Goal: Information Seeking & Learning: Find specific fact

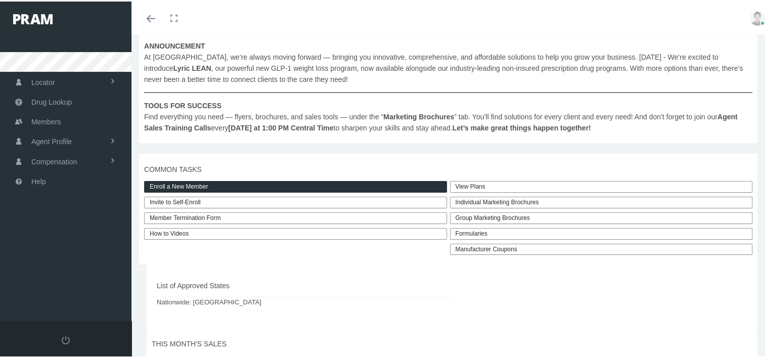
scroll to position [181, 0]
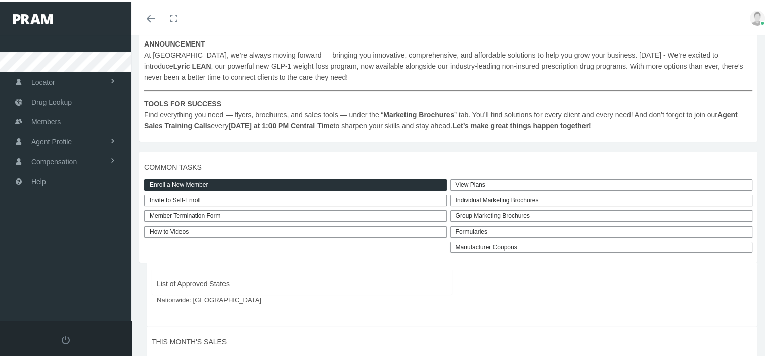
click at [494, 182] on link "View Plans" at bounding box center [601, 184] width 303 height 12
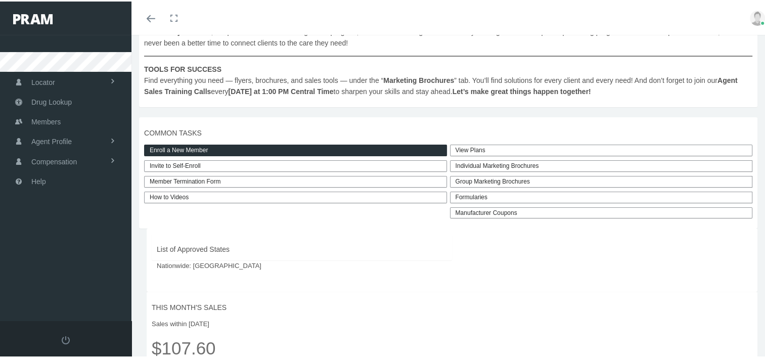
scroll to position [214, 0]
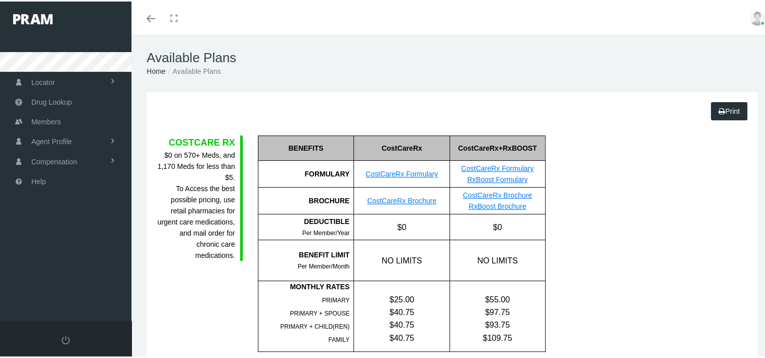
click at [599, 235] on div "FG = Formulary Generic FB = Formulary Brand NF = Non-Formulary" at bounding box center [603, 242] width 101 height 216
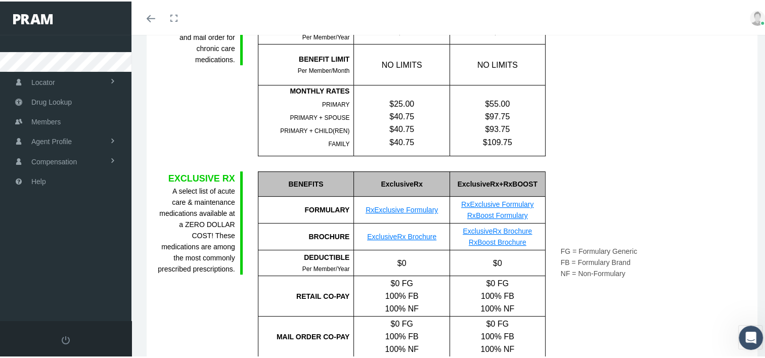
scroll to position [196, 0]
click at [212, 93] on div "COSTCARE RX $0 on 570+ Meds, and 1,170 Meds for less than $5. To Access the bes…" at bounding box center [199, 46] width 101 height 216
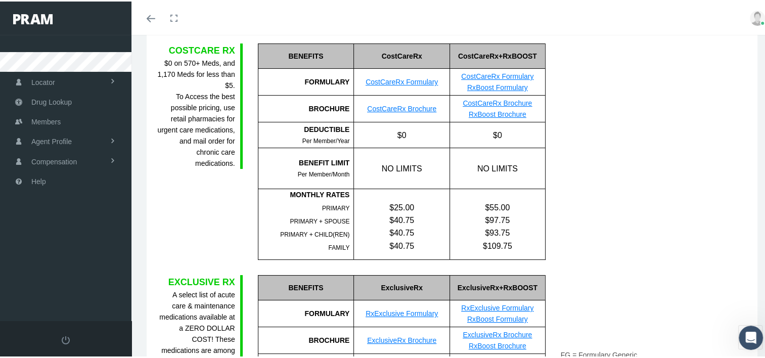
scroll to position [89, 0]
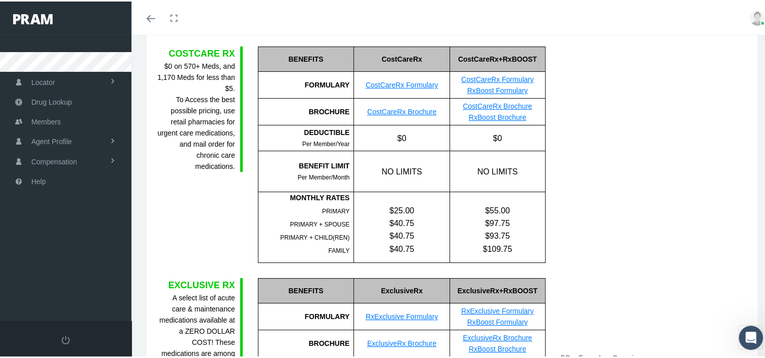
click at [228, 198] on div "COSTCARE RX $0 on 570+ Meds, and 1,170 Meds for less than $5. To Access the bes…" at bounding box center [199, 153] width 101 height 216
click at [475, 113] on link "RxBoost Brochure" at bounding box center [498, 116] width 58 height 8
click at [522, 80] on link "CostCareRx Formulary" at bounding box center [497, 78] width 72 height 8
click at [699, 178] on div "COSTCARE RX $0 on 570+ Meds, and 1,170 Meds for less than $5. To Access the bes…" at bounding box center [452, 153] width 606 height 216
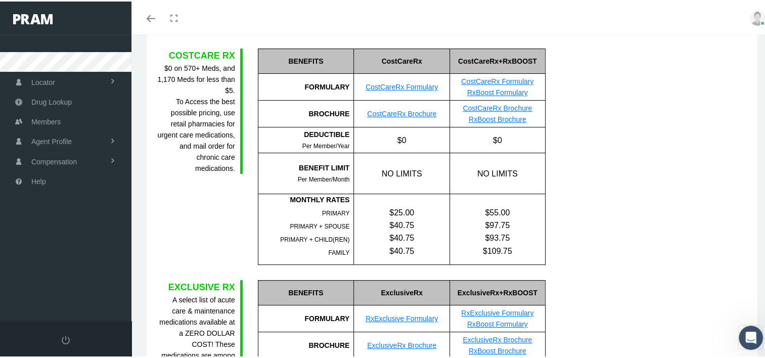
scroll to position [86, 0]
click at [509, 95] on link "RxBoost Formulary" at bounding box center [497, 92] width 61 height 8
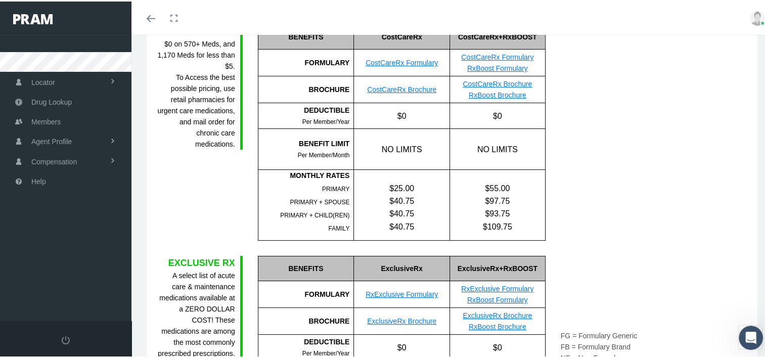
scroll to position [111, 0]
click at [41, 104] on span "Drug Lookup" at bounding box center [51, 100] width 40 height 19
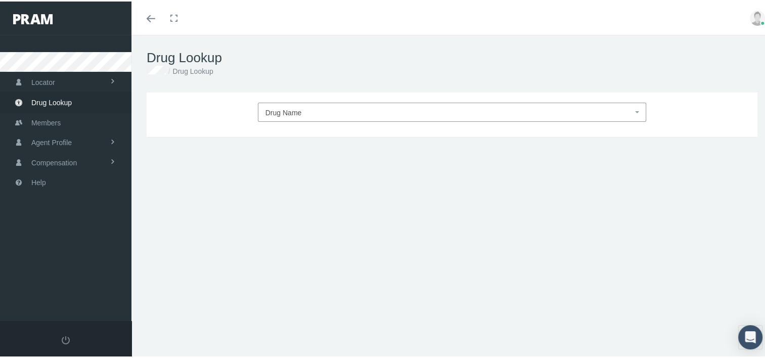
click at [266, 114] on span "Drug Name" at bounding box center [284, 111] width 36 height 8
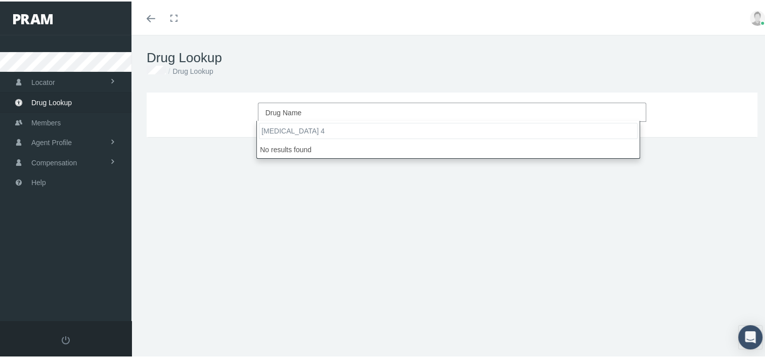
type input "atorvastatin"
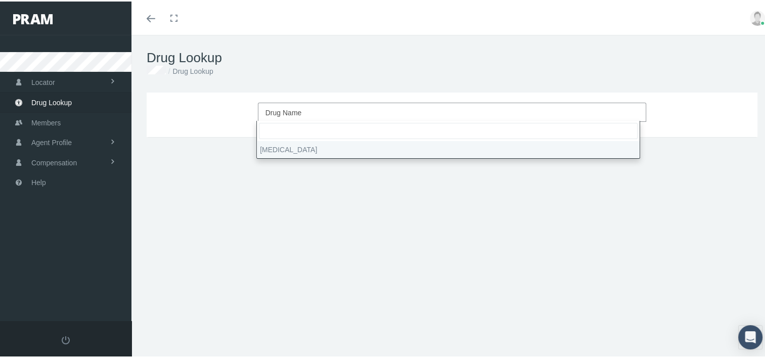
select select "Atorvastatin Calcium"
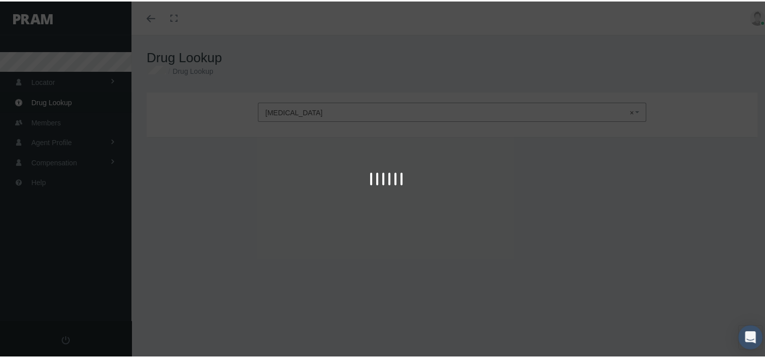
type input "30"
select select "Tablet"
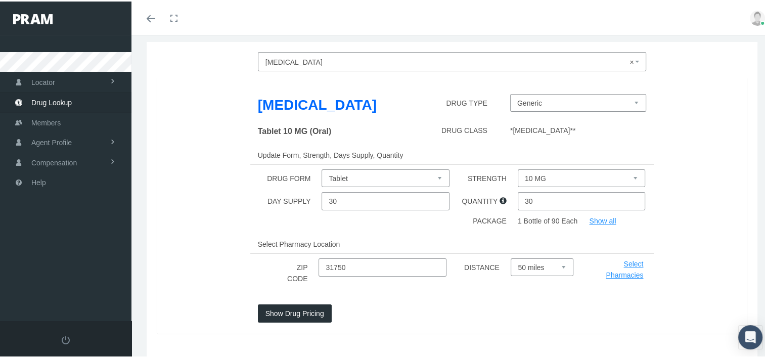
scroll to position [51, 0]
click at [630, 177] on select "10 MG 20 MG 40 MG 80 MG" at bounding box center [582, 177] width 128 height 18
select select "40 MG"
click at [518, 168] on select "10 MG 20 MG 40 MG 80 MG" at bounding box center [582, 177] width 128 height 18
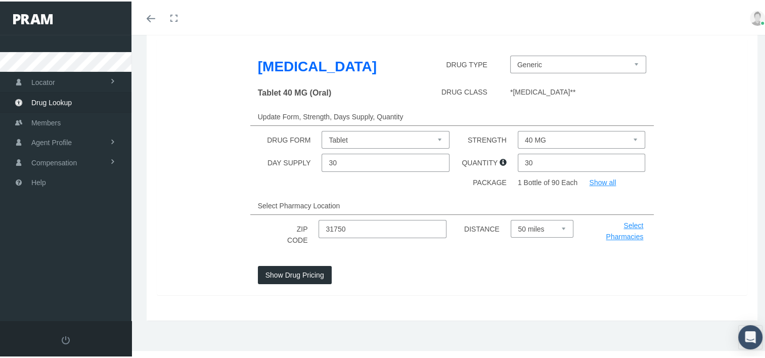
scroll to position [91, 0]
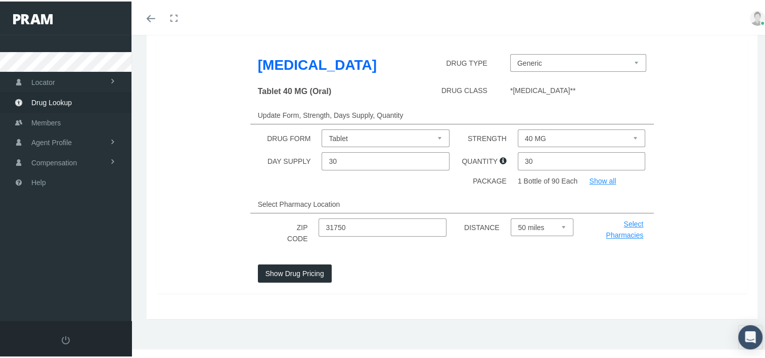
click at [290, 273] on button "Show Drug Pricing" at bounding box center [295, 272] width 74 height 18
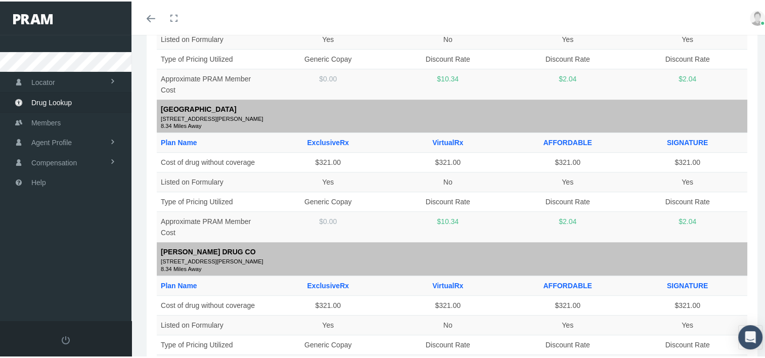
scroll to position [546, 0]
click at [231, 184] on td "Listed on Formulary" at bounding box center [212, 180] width 111 height 20
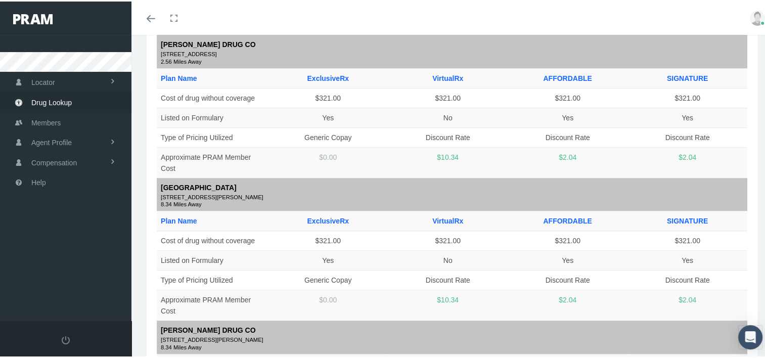
scroll to position [469, 0]
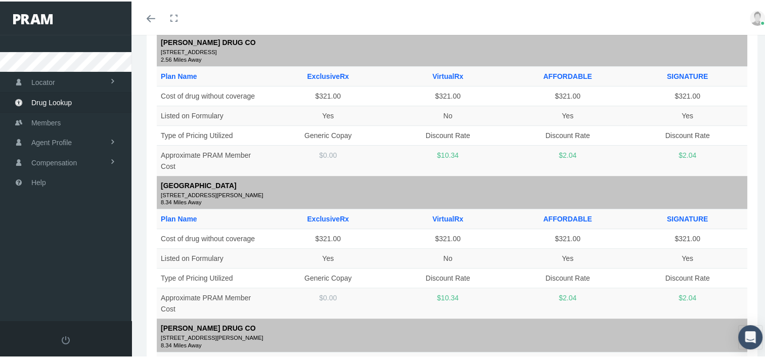
click at [187, 51] on small "[STREET_ADDRESS]" at bounding box center [452, 51] width 583 height 9
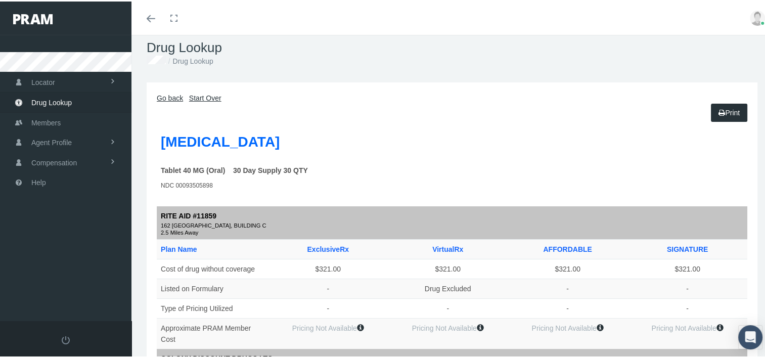
scroll to position [0, 0]
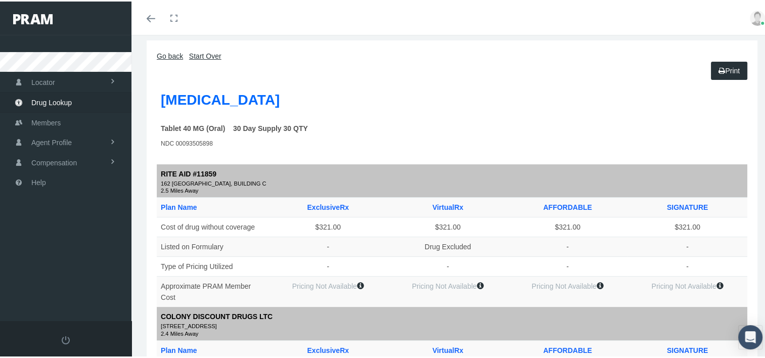
scroll to position [51, 0]
click at [711, 77] on link "Print" at bounding box center [729, 70] width 36 height 18
click at [168, 56] on link "Go back" at bounding box center [170, 56] width 26 height 8
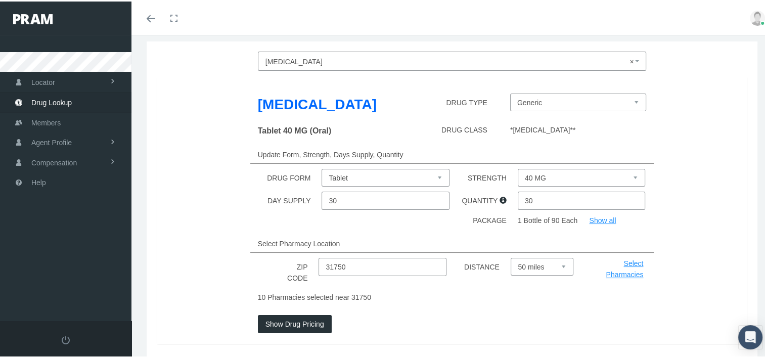
click at [345, 57] on span "× Atorvastatin Calcium" at bounding box center [450, 60] width 368 height 13
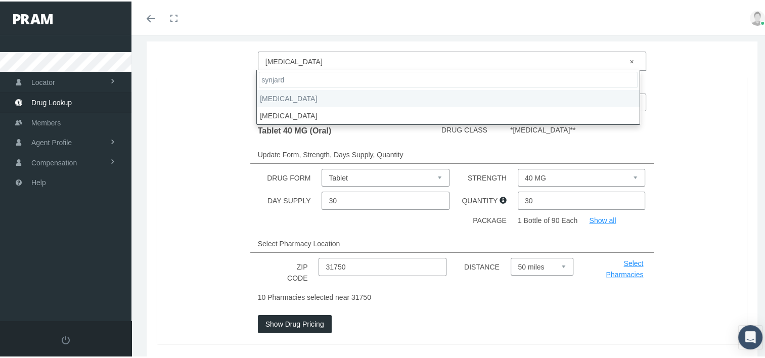
type input "synjardy"
select select "Synjardy XR"
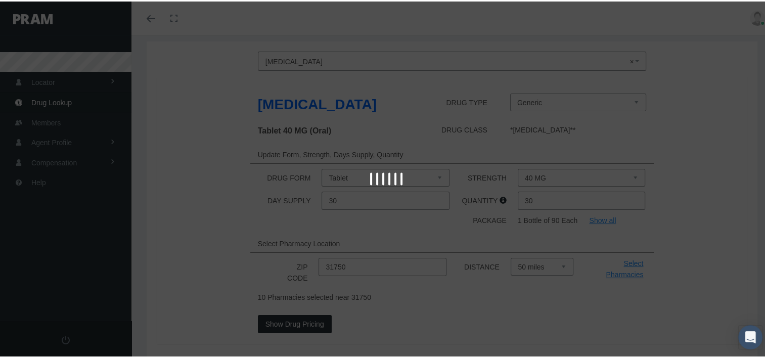
select select "Tablet Extended Release 24 Hour"
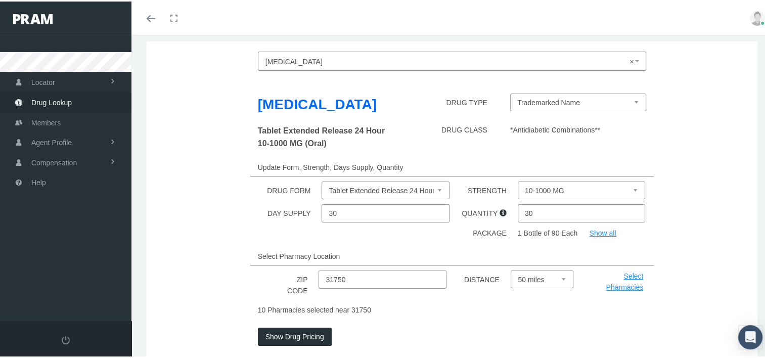
click at [577, 187] on select "10-1000 MG 12.5-1000 MG 25-1000 MG 5-1000 MG" at bounding box center [582, 189] width 128 height 18
select select "25-1000 MG"
click at [518, 180] on select "10-1000 MG 12.5-1000 MG 25-1000 MG 5-1000 MG" at bounding box center [582, 189] width 128 height 18
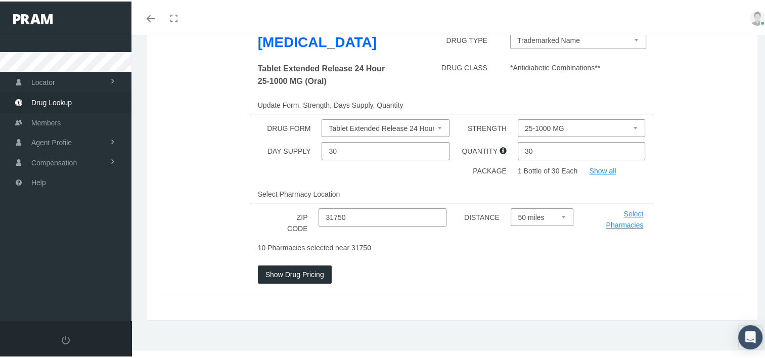
scroll to position [114, 0]
click at [274, 273] on button "Show Drug Pricing" at bounding box center [295, 272] width 74 height 18
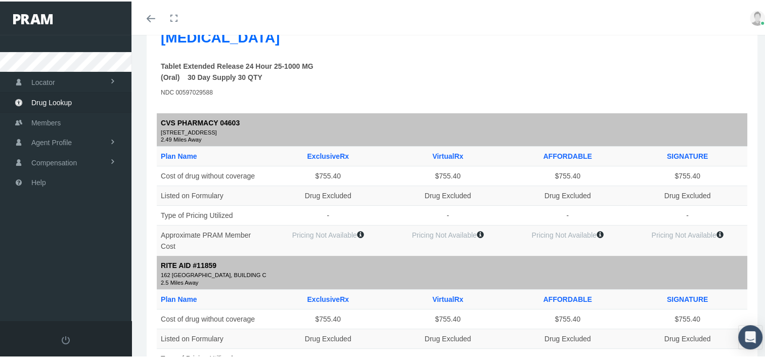
click at [220, 132] on small "816 S GRANT ST" at bounding box center [452, 131] width 583 height 9
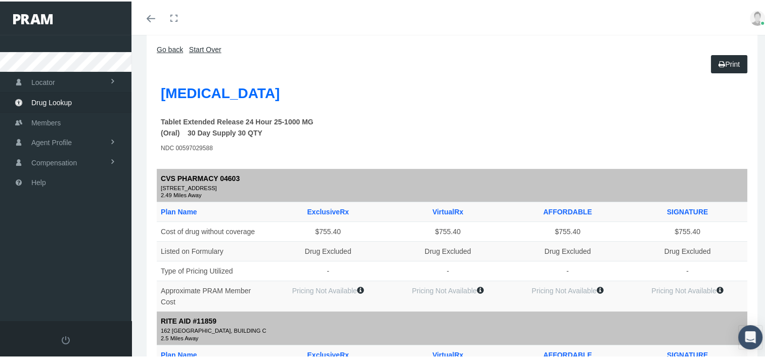
scroll to position [0, 0]
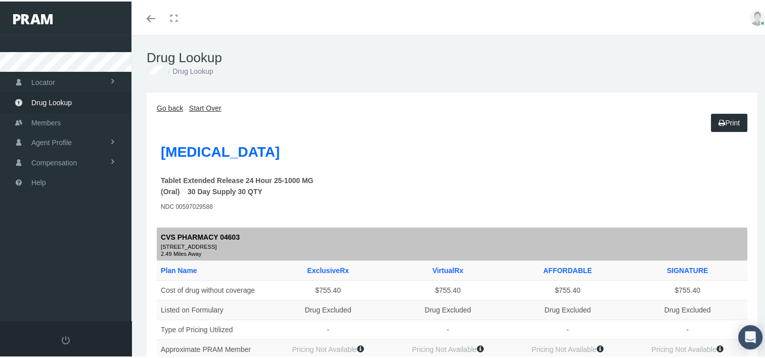
click at [168, 108] on link "Go back" at bounding box center [170, 107] width 26 height 8
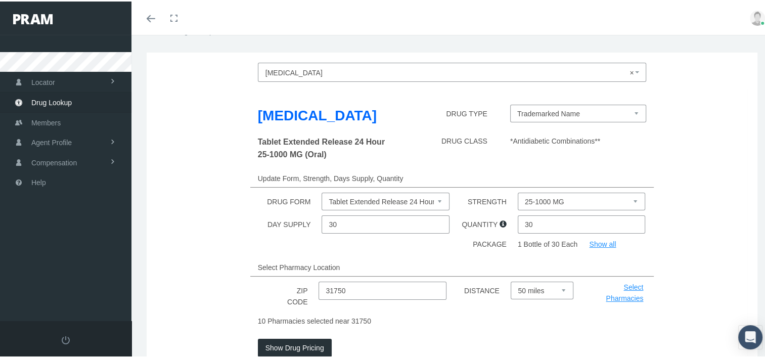
scroll to position [40, 0]
click at [632, 112] on select "Trademarked Name" at bounding box center [578, 112] width 137 height 18
click at [220, 142] on div "Tablet Extended Release 24 Hour 25-1000 MG (Oral) DRUG CLASS *Antidiabetic Comb…" at bounding box center [452, 148] width 606 height 29
click at [311, 74] on span "× Synjardy XR" at bounding box center [450, 70] width 368 height 13
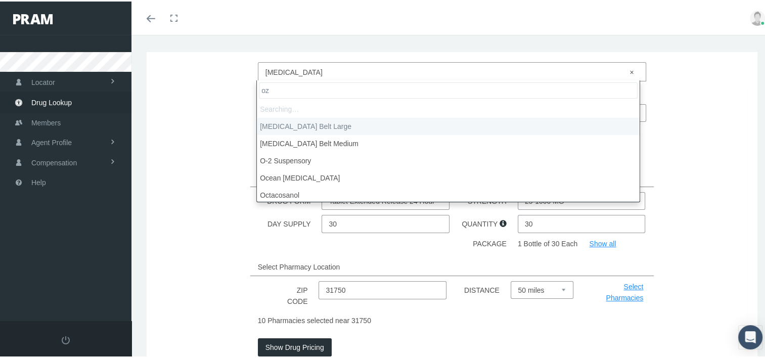
type input "oze"
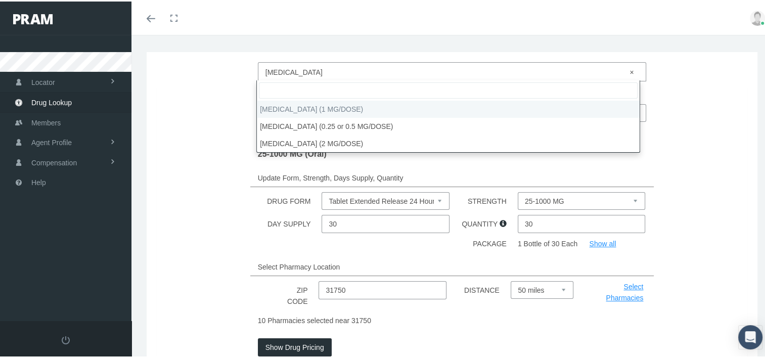
select select "Ozempic (2 MG/DOSE)"
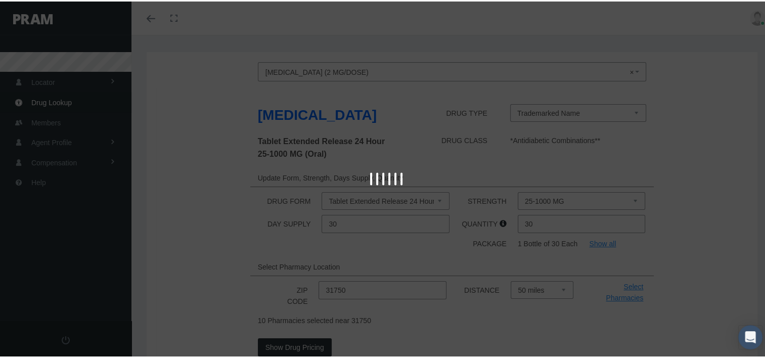
select select "Solution Pen-injector"
select select "8 MG/3ML"
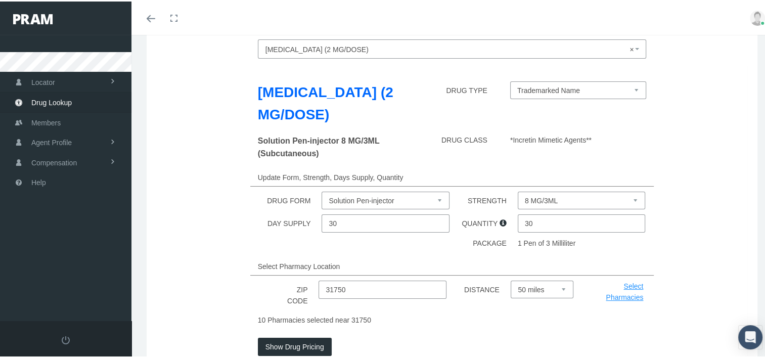
scroll to position [67, 0]
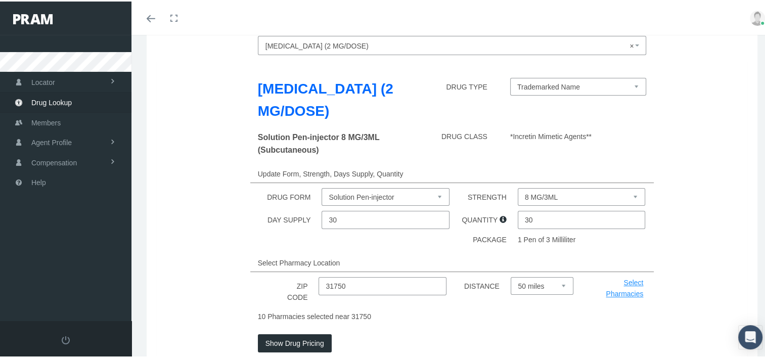
click at [527, 194] on select "8 MG/3ML" at bounding box center [582, 196] width 128 height 18
click at [476, 168] on div "Update Form, Strength, Days Supply, Quantity" at bounding box center [452, 172] width 404 height 18
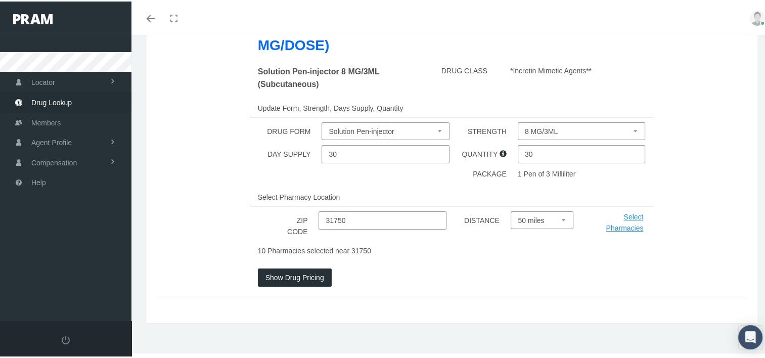
scroll to position [137, 0]
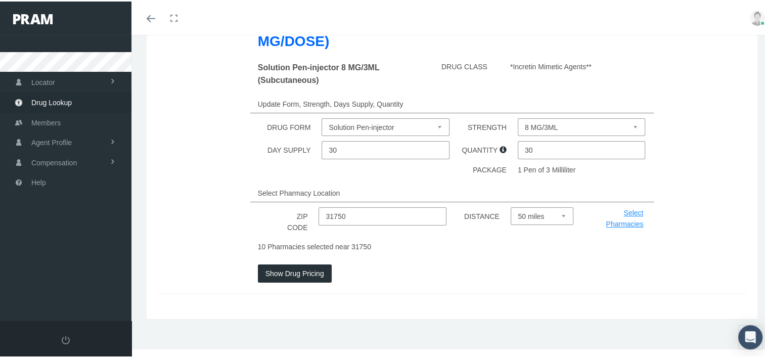
click at [274, 272] on button "Show Drug Pricing" at bounding box center [295, 272] width 74 height 18
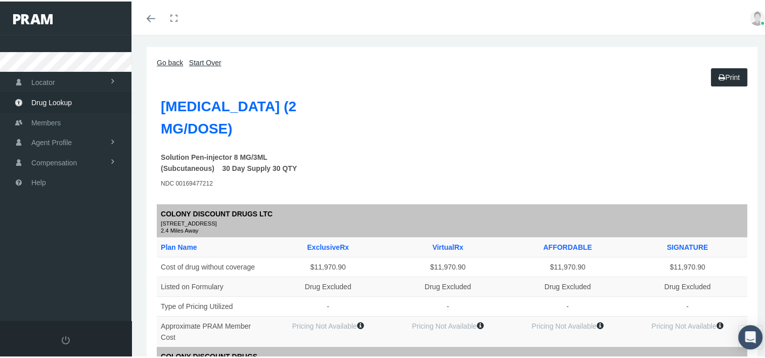
scroll to position [0, 0]
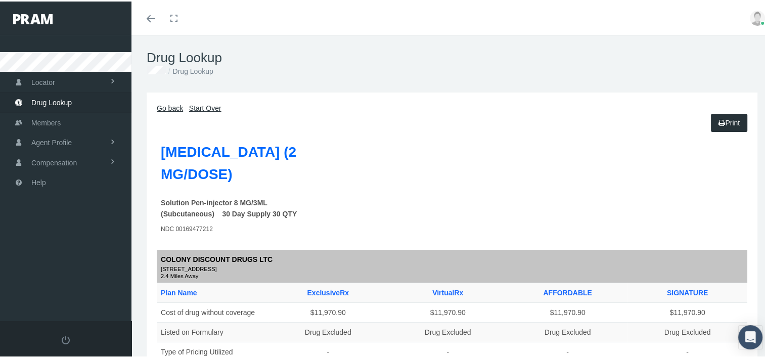
click at [168, 107] on link "Go back" at bounding box center [170, 107] width 26 height 8
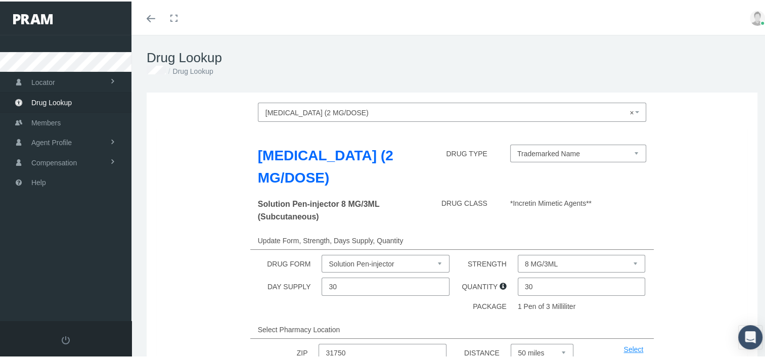
click at [355, 109] on span "× Ozempic (2 MG/DOSE)" at bounding box center [450, 111] width 368 height 13
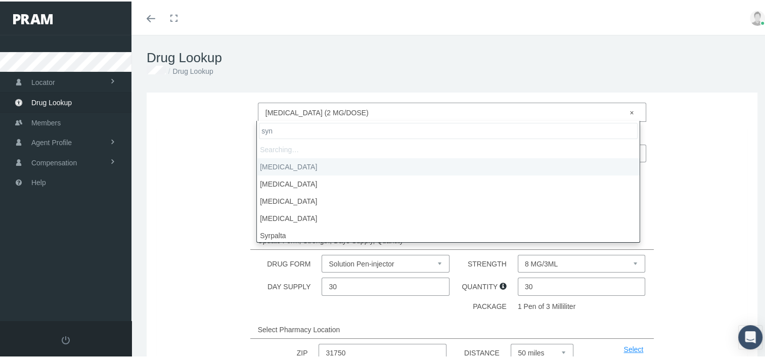
type input "synj"
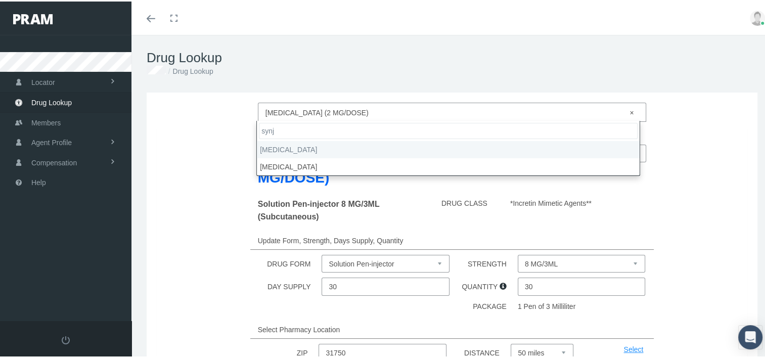
select select "Synjardy XR"
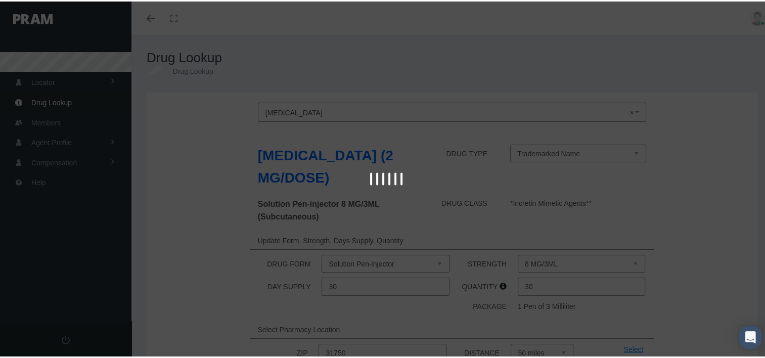
select select "Tablet Extended Release 24 Hour"
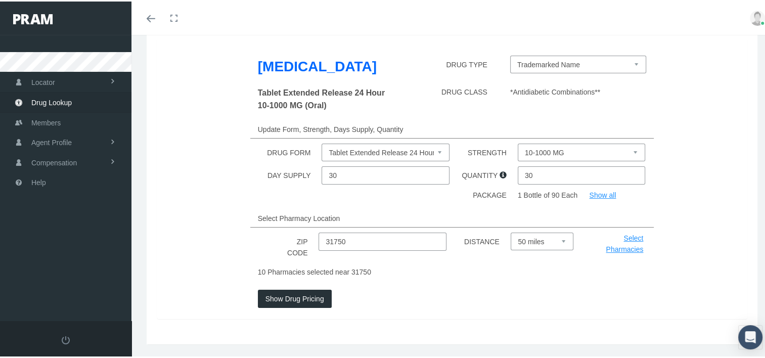
scroll to position [91, 0]
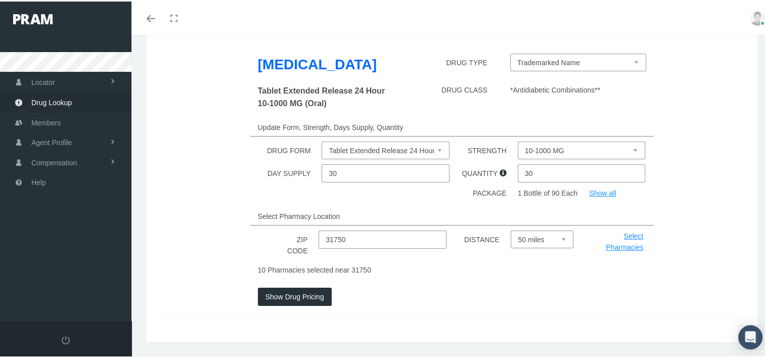
click at [527, 149] on select "10-1000 MG 12.5-1000 MG 25-1000 MG 5-1000 MG" at bounding box center [582, 149] width 128 height 18
select select "25-1000 MG"
click at [518, 140] on select "10-1000 MG 12.5-1000 MG 25-1000 MG 5-1000 MG" at bounding box center [582, 149] width 128 height 18
click at [285, 295] on button "Show Drug Pricing" at bounding box center [295, 295] width 74 height 18
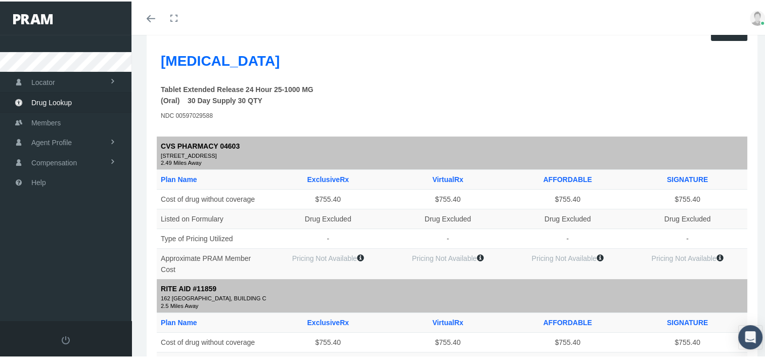
click at [238, 313] on th "Plan Name" at bounding box center [212, 322] width 111 height 20
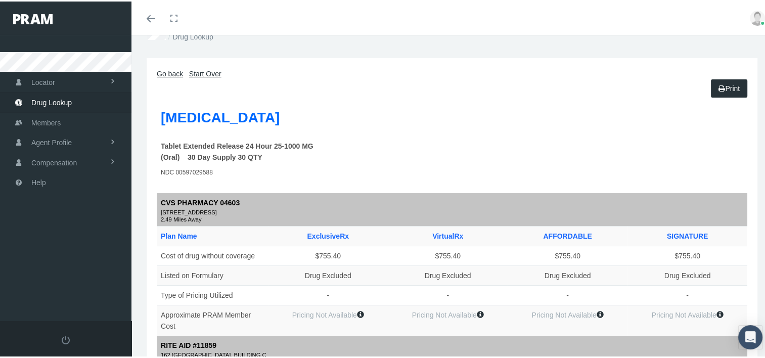
scroll to position [0, 0]
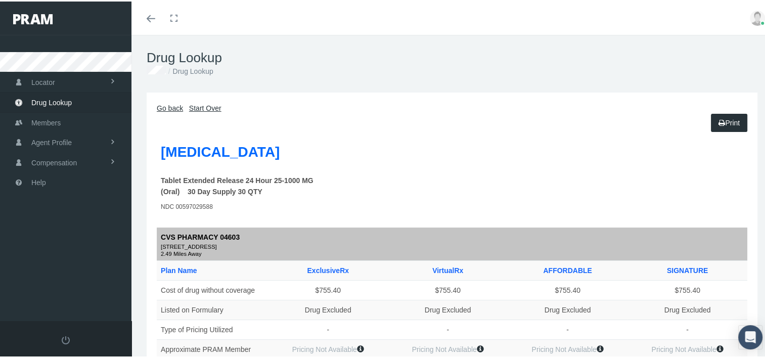
click at [719, 121] on icon at bounding box center [722, 121] width 7 height 11
click at [166, 107] on link "Go back" at bounding box center [170, 107] width 26 height 8
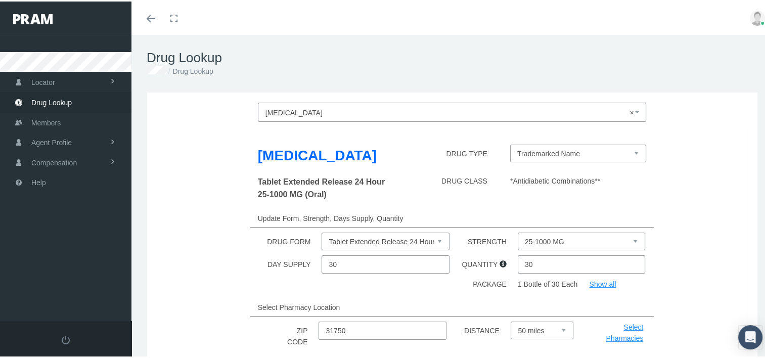
select select
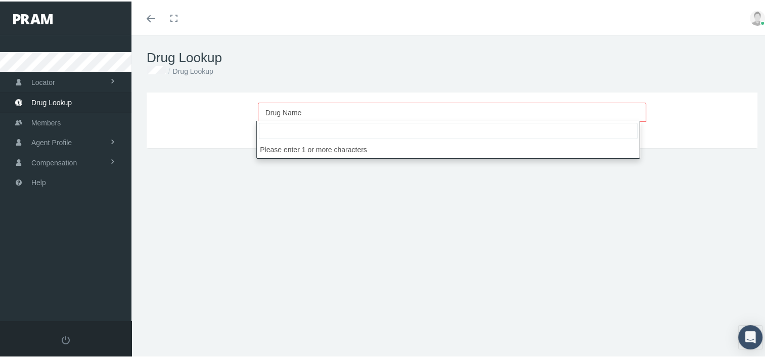
click at [44, 102] on span "Drug Lookup" at bounding box center [51, 101] width 40 height 19
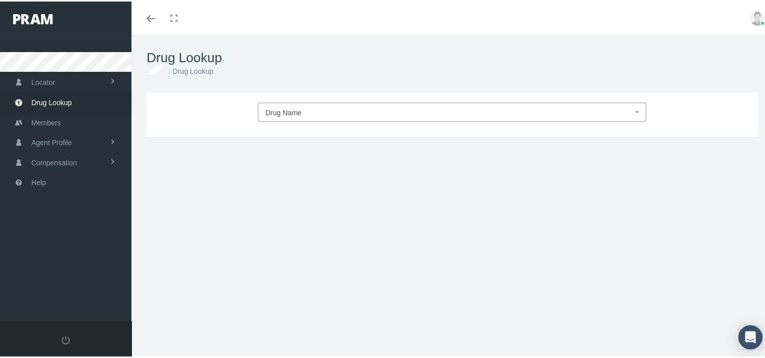
click at [50, 85] on span "Locator" at bounding box center [43, 80] width 24 height 19
click at [26, 105] on link "Pharmacy" at bounding box center [66, 102] width 132 height 18
click at [24, 106] on link "Pharmacy" at bounding box center [66, 102] width 132 height 18
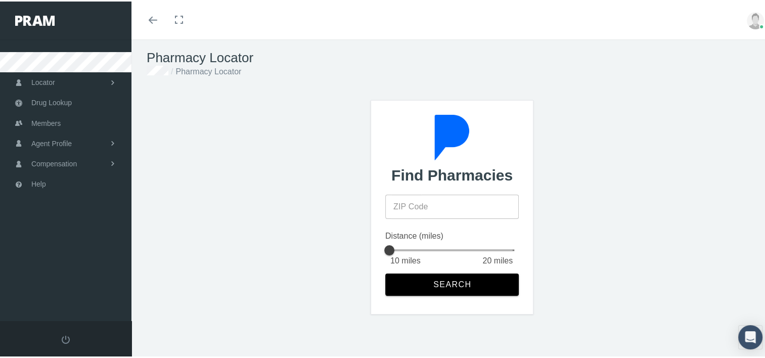
click at [395, 203] on input "ZIP Code" at bounding box center [452, 205] width 134 height 24
type input "31794"
click at [426, 287] on button "Search" at bounding box center [452, 283] width 134 height 22
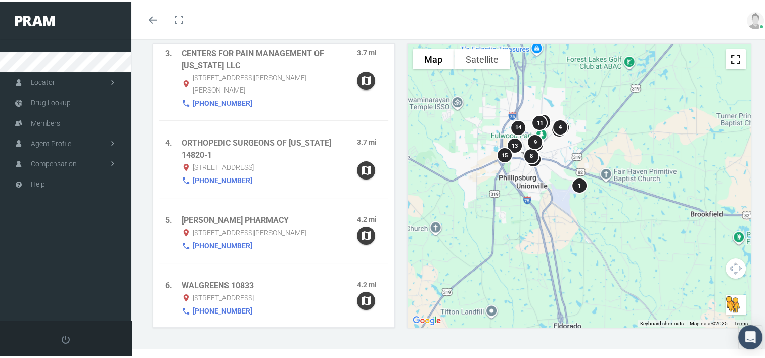
scroll to position [144, 0]
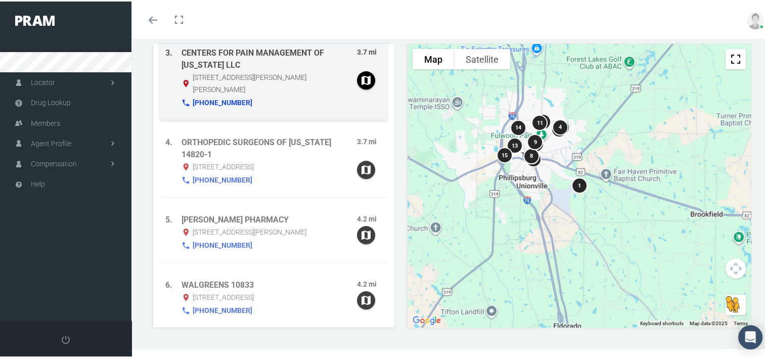
click at [176, 92] on div "3." at bounding box center [173, 77] width 16 height 63
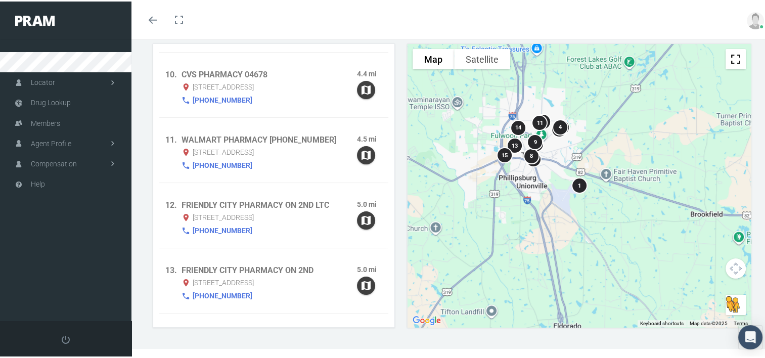
scroll to position [616, 0]
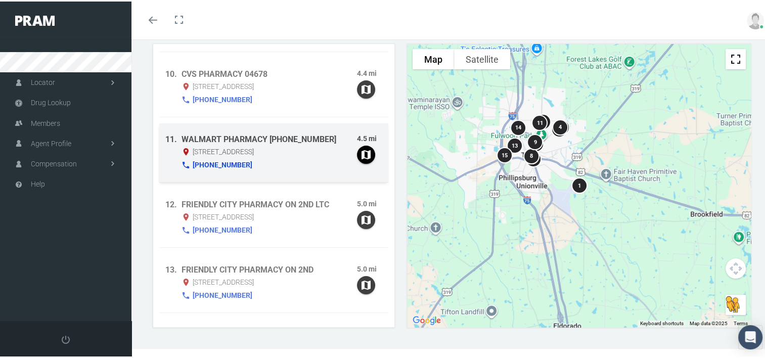
click at [254, 152] on span "1810 TIFT AVE N , TIFTON , GA 31794" at bounding box center [223, 150] width 61 height 12
click at [360, 154] on icon "button" at bounding box center [366, 153] width 12 height 12
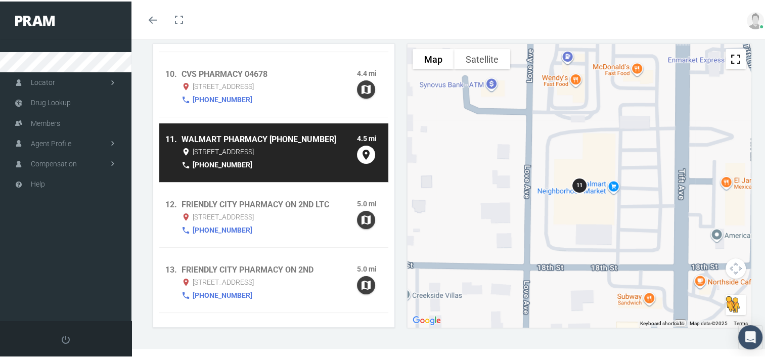
click at [35, 104] on span "Drug Lookup" at bounding box center [51, 101] width 40 height 19
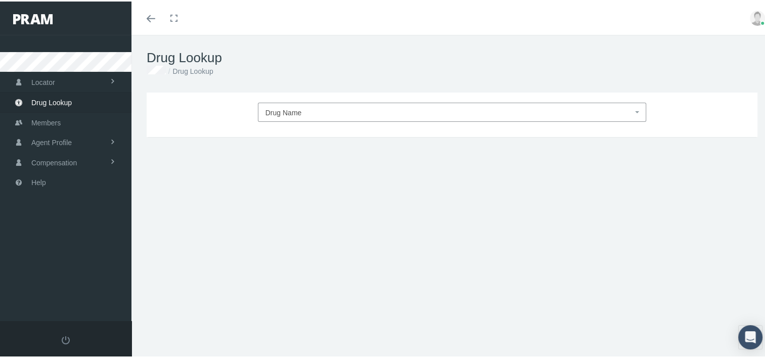
click at [267, 114] on span "Drug Name" at bounding box center [284, 111] width 36 height 8
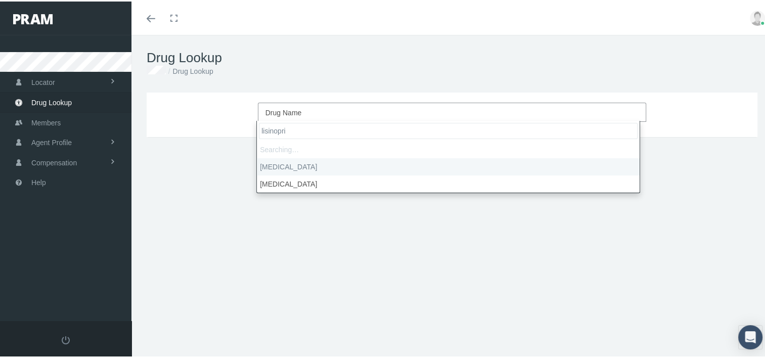
type input "[MEDICAL_DATA]"
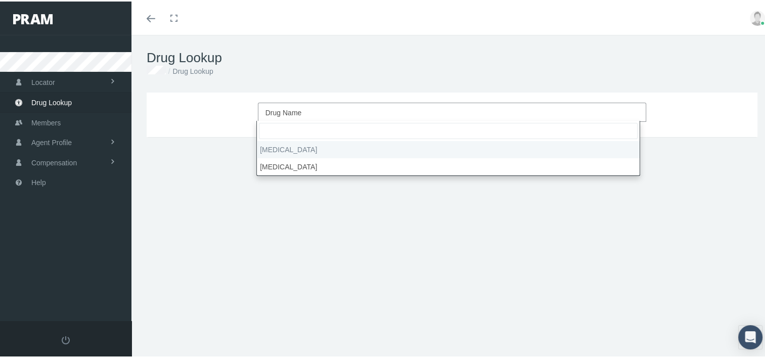
select select "[MEDICAL_DATA]"
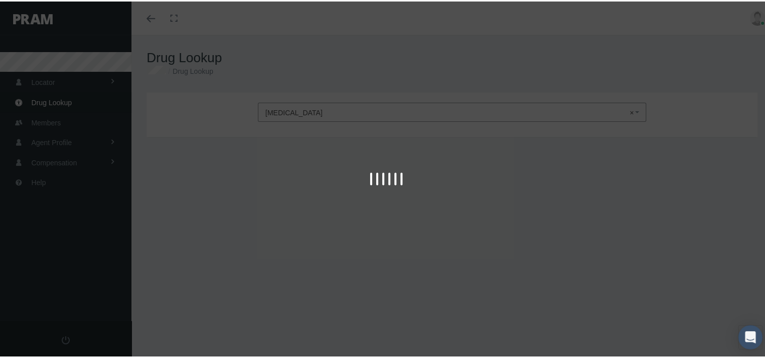
type input "30"
select select "Tablet"
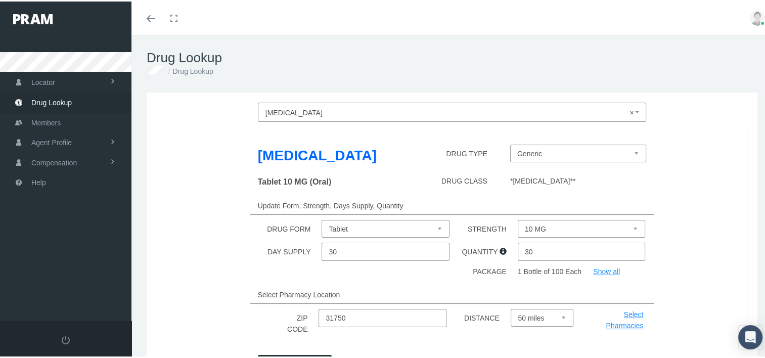
click at [186, 194] on div "[MEDICAL_DATA] DRUG TYPE Generic [MEDICAL_DATA] (Trademarked Name) Tablet 10 MG…" at bounding box center [452, 253] width 591 height 257
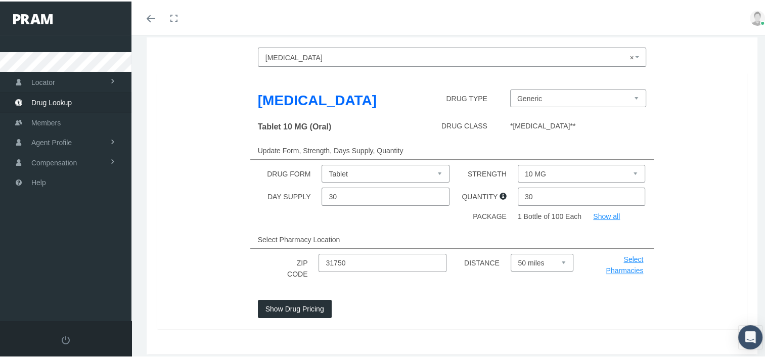
scroll to position [57, 0]
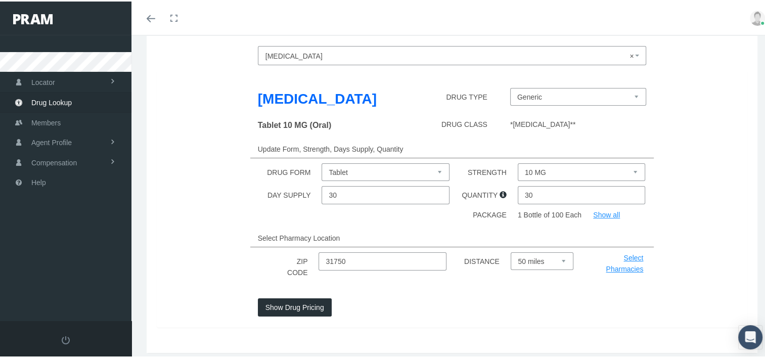
click at [530, 166] on select "10 MG 2.5 MG 20 MG 30 MG 40 MG 5 MG" at bounding box center [582, 171] width 128 height 18
select select "2.5 MG"
click at [518, 162] on select "10 MG 2.5 MG 20 MG 30 MG 40 MG 5 MG" at bounding box center [582, 171] width 128 height 18
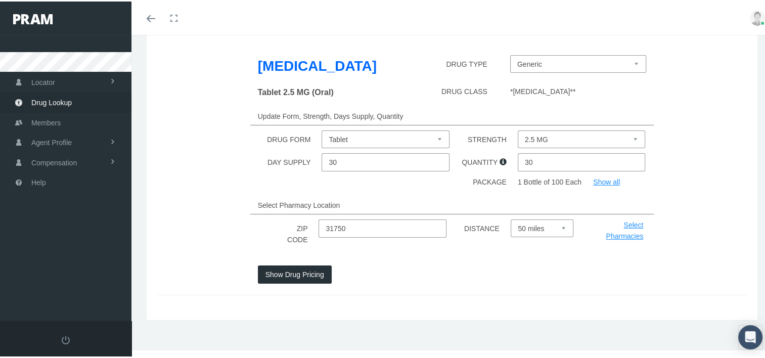
scroll to position [91, 0]
click at [274, 271] on button "Show Drug Pricing" at bounding box center [295, 272] width 74 height 18
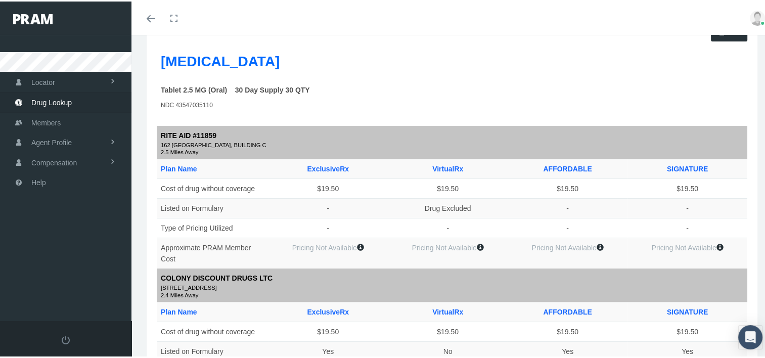
click at [150, 24] on link "Toggle menubar" at bounding box center [151, 16] width 24 height 33
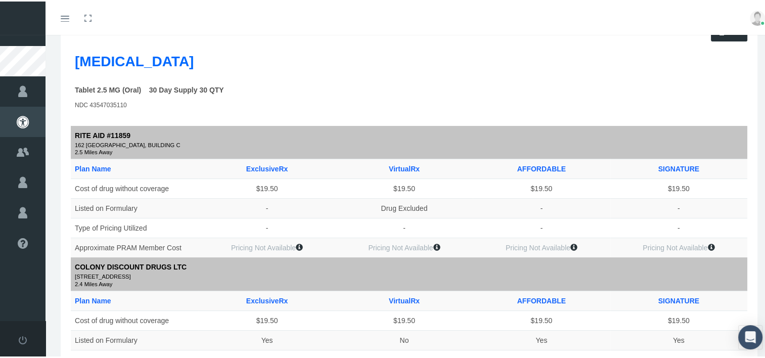
click at [194, 201] on td "Listed on Formulary" at bounding box center [134, 207] width 127 height 20
click at [118, 77] on th "Lisinopril" at bounding box center [159, 62] width 177 height 34
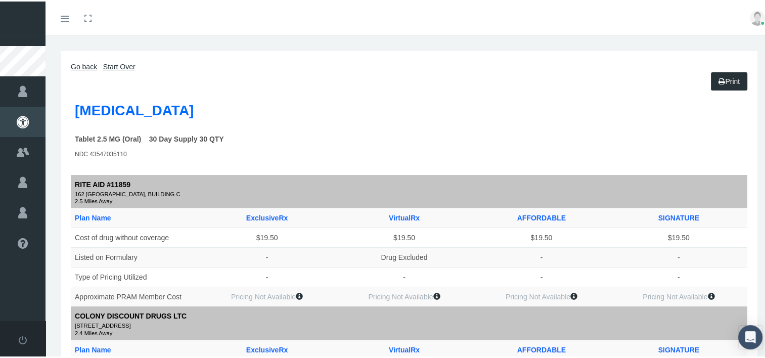
scroll to position [0, 0]
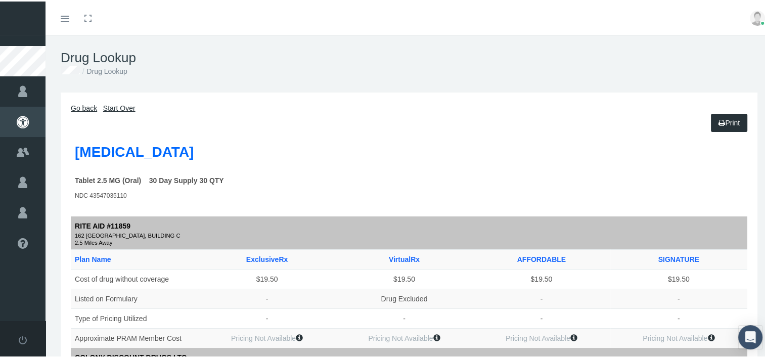
click at [79, 106] on link "Go back" at bounding box center [84, 107] width 26 height 8
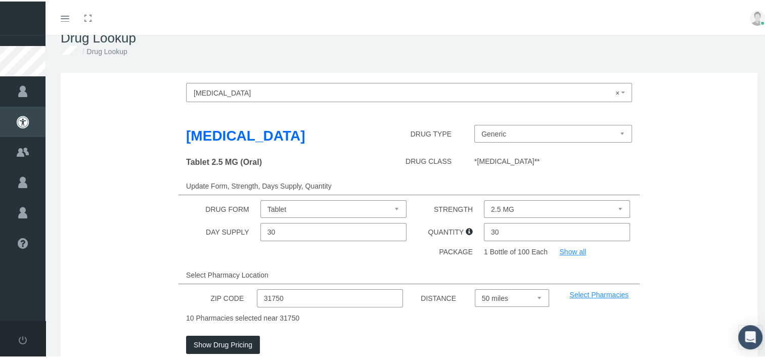
scroll to position [91, 0]
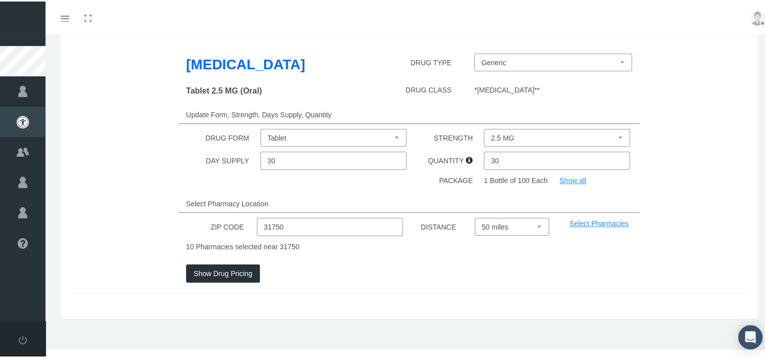
click at [295, 227] on input "31750" at bounding box center [330, 225] width 146 height 18
type input "31794"
click at [202, 273] on button "Show Drug Pricing" at bounding box center [223, 272] width 74 height 18
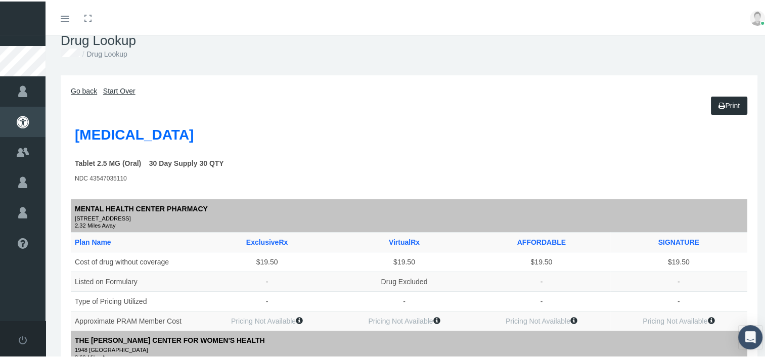
scroll to position [0, 0]
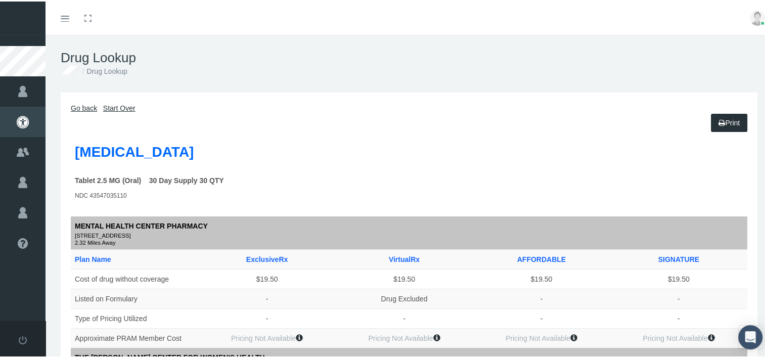
click at [719, 121] on icon at bounding box center [722, 121] width 7 height 11
click at [81, 109] on link "Go back" at bounding box center [84, 107] width 26 height 8
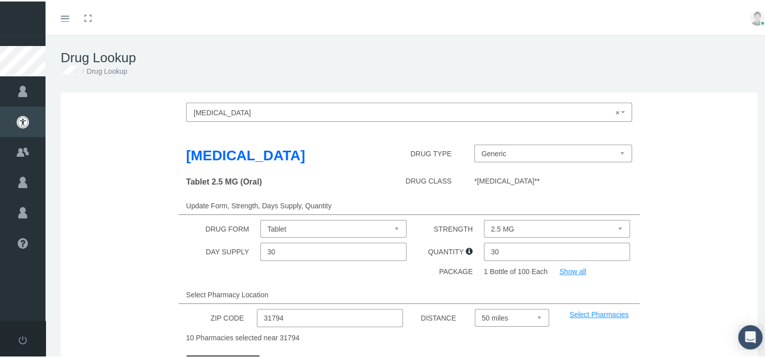
click at [218, 129] on div "Lisinopril DRUG TYPE Generic Zestril (Trademarked Name) Tablet 2.5 MG (Oral) DR…" at bounding box center [409, 254] width 677 height 258
click at [232, 112] on span "× Lisinopril" at bounding box center [406, 111] width 425 height 13
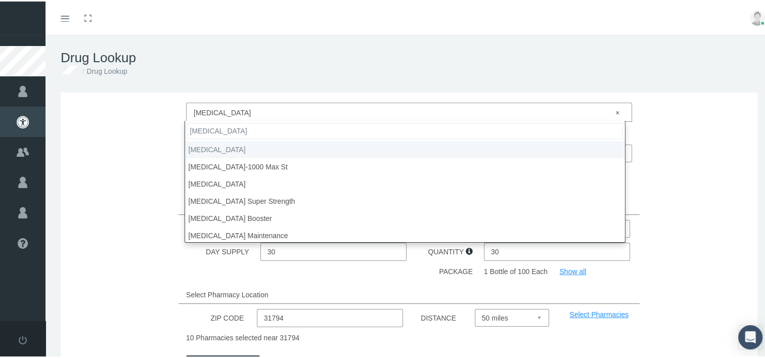
type input "vitamin D3"
select select "Vitamin D3"
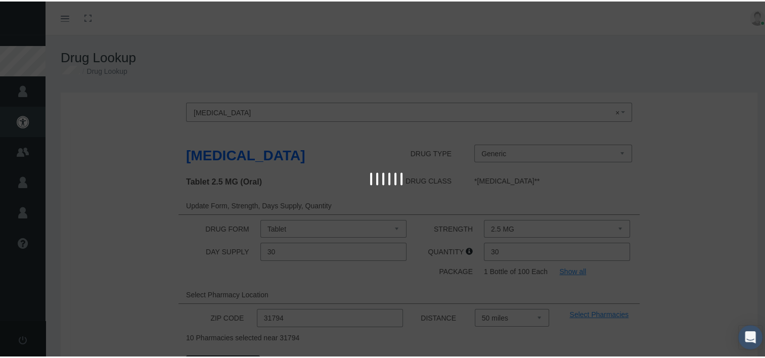
select select "Tablet"
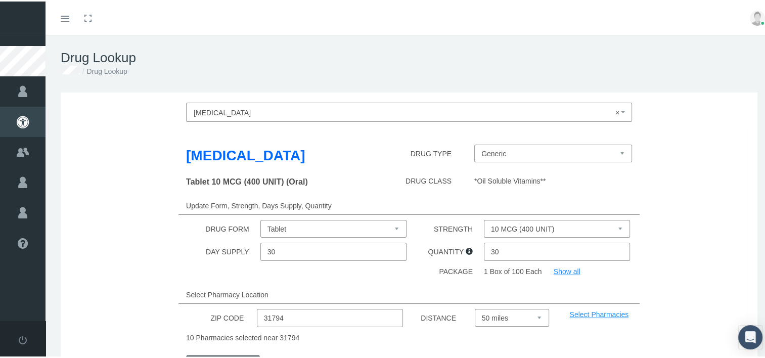
click at [498, 227] on select "10 MCG (400 UNIT) 125 MCG (5000 UT) 20 MCG (800 UNIT) 25 MCG 25 MCG (1000 UT) 2…" at bounding box center [557, 228] width 146 height 18
select select "125 MCG (5000 UT)"
click at [484, 219] on select "10 MCG (400 UNIT) 125 MCG (5000 UT) 20 MCG (800 UNIT) 25 MCG 25 MCG (1000 UT) 2…" at bounding box center [557, 228] width 146 height 18
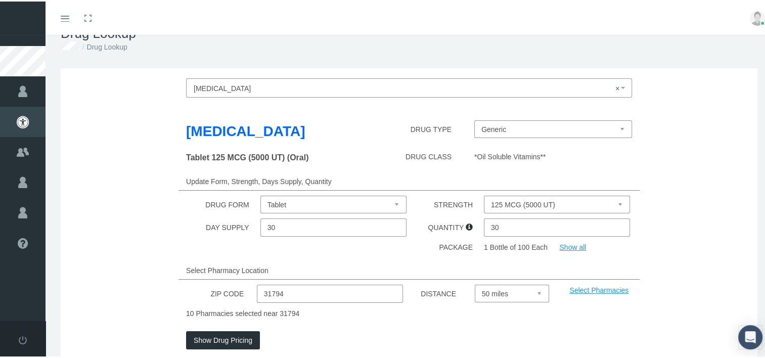
scroll to position [91, 0]
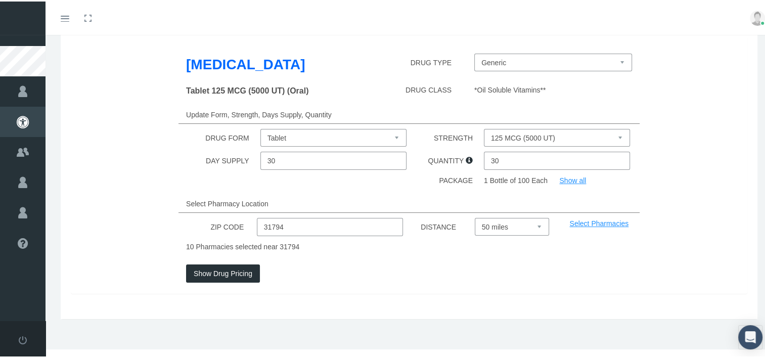
click at [221, 275] on button "Show Drug Pricing" at bounding box center [223, 272] width 74 height 18
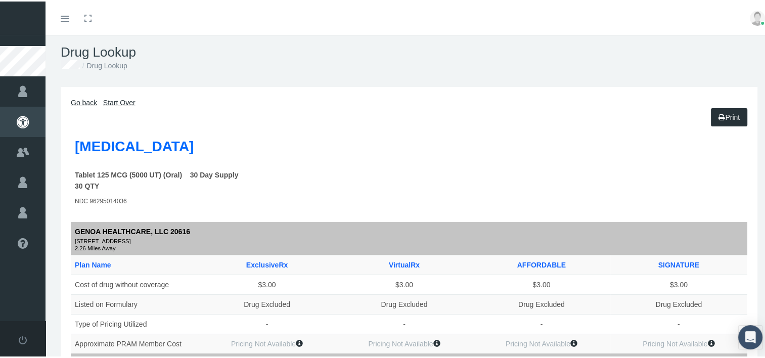
scroll to position [0, 0]
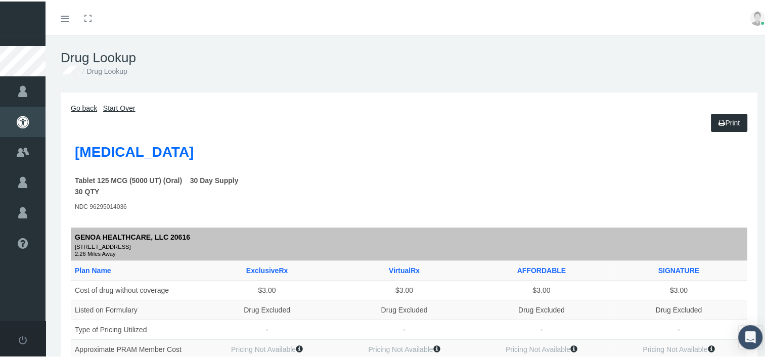
click at [718, 117] on link "Print" at bounding box center [729, 121] width 36 height 18
click at [152, 79] on div "Drug Lookup Drug Lookup" at bounding box center [409, 62] width 727 height 58
click at [139, 184] on label "Tablet 125 MCG (5000 UT) (Oral) 30 Day Supply 30 QTY" at bounding box center [159, 185] width 169 height 22
click at [124, 157] on label "Vitamin D3" at bounding box center [134, 151] width 119 height 22
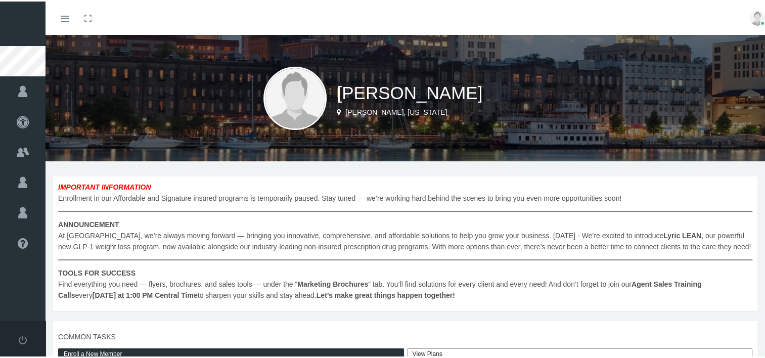
click at [111, 106] on div "[PERSON_NAME][GEOGRAPHIC_DATA], [US_STATE]" at bounding box center [409, 96] width 727 height 126
click at [21, 89] on icon at bounding box center [23, 90] width 46 height 30
click at [83, 181] on span "IMPORTANT INFORMATION Enrollment in our Affordable and Signature insured progra…" at bounding box center [405, 239] width 695 height 119
click at [22, 88] on icon at bounding box center [23, 90] width 46 height 30
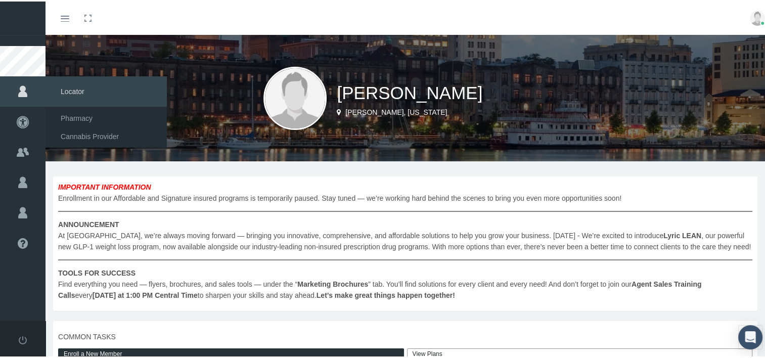
click at [22, 120] on icon at bounding box center [23, 120] width 46 height 30
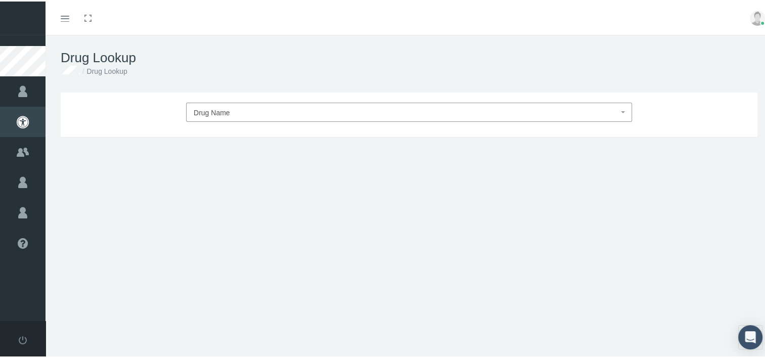
click at [197, 109] on span "Drug Name" at bounding box center [212, 111] width 36 height 8
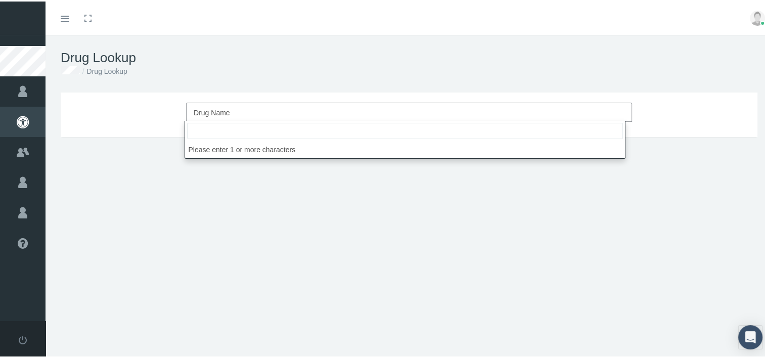
click at [25, 161] on icon at bounding box center [23, 151] width 46 height 30
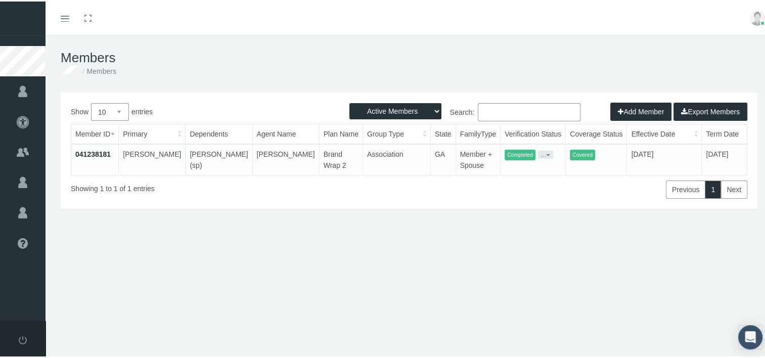
click at [23, 102] on icon at bounding box center [23, 90] width 46 height 30
click at [22, 152] on icon at bounding box center [23, 151] width 46 height 30
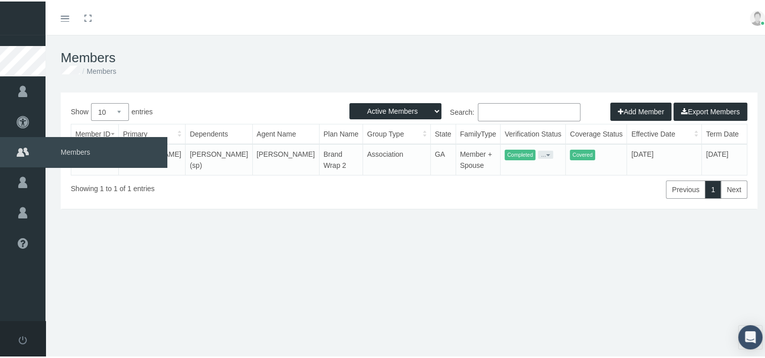
click at [22, 127] on icon at bounding box center [23, 120] width 46 height 30
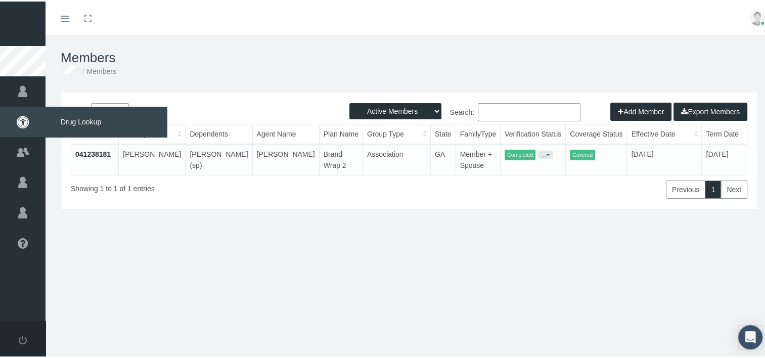
click at [51, 124] on span "Drug Lookup" at bounding box center [106, 120] width 121 height 30
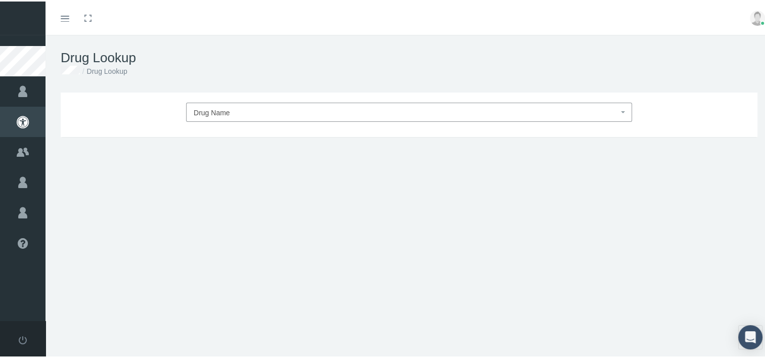
click at [103, 73] on li "Drug Lookup" at bounding box center [104, 69] width 48 height 11
click at [198, 114] on span "Drug Name" at bounding box center [212, 111] width 36 height 8
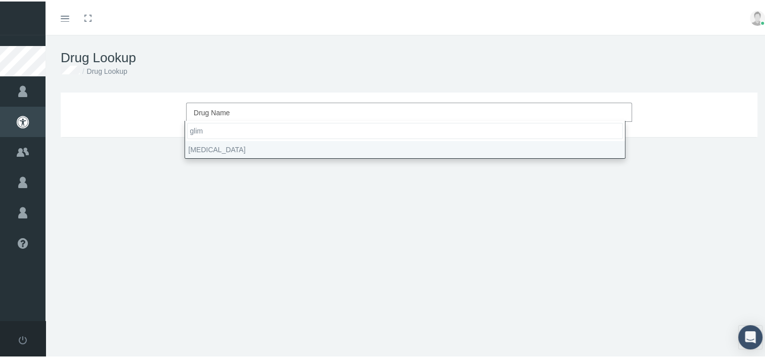
type input "[PERSON_NAME]"
select select "[MEDICAL_DATA]"
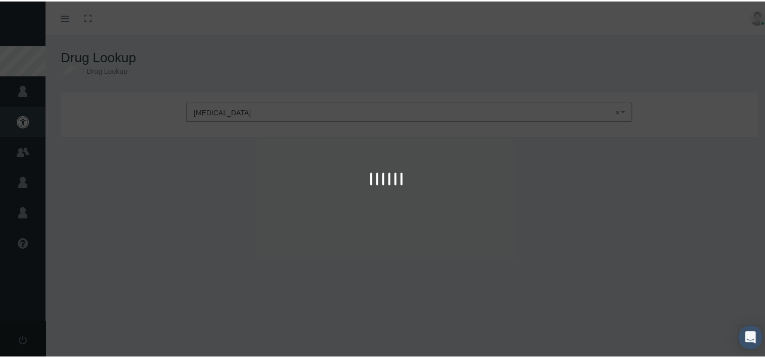
type input "30"
select select "Tablet"
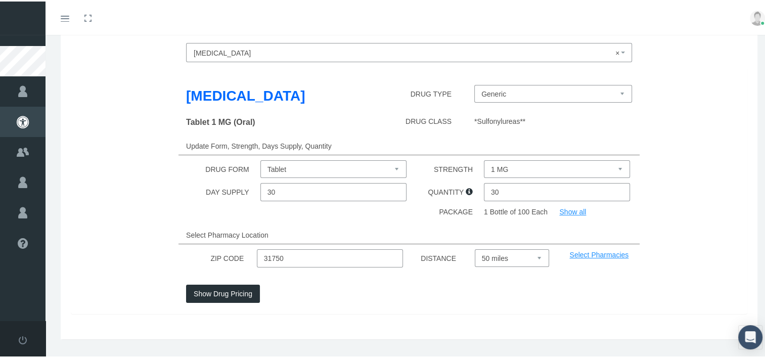
scroll to position [57, 0]
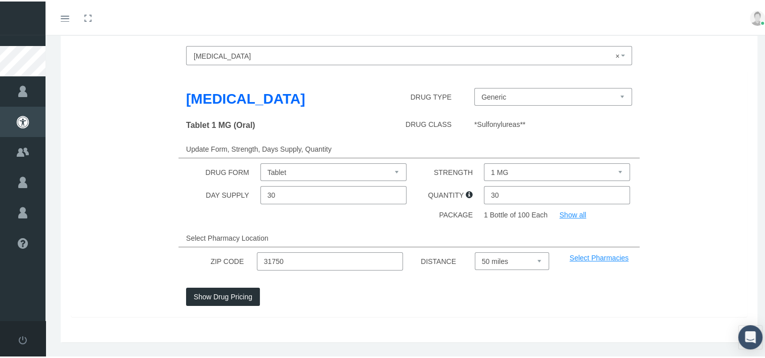
click at [497, 170] on select "1 MG 2 MG 3 MG 4 MG" at bounding box center [557, 171] width 146 height 18
select select "4 MG"
click at [484, 162] on select "1 MG 2 MG 3 MG 4 MG" at bounding box center [557, 171] width 146 height 18
click at [291, 259] on input "31750" at bounding box center [330, 260] width 146 height 18
type input "31794"
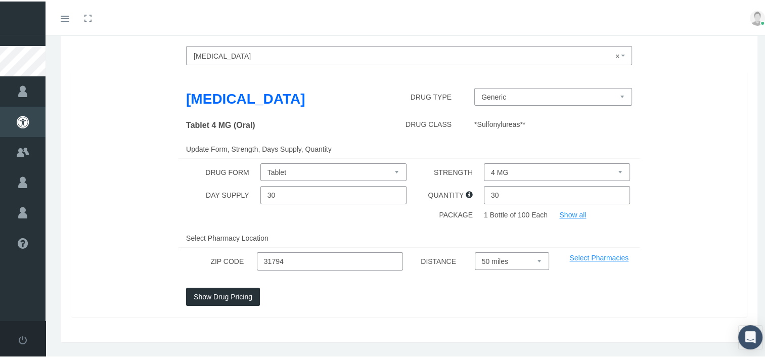
click at [218, 298] on button "Show Drug Pricing" at bounding box center [223, 295] width 74 height 18
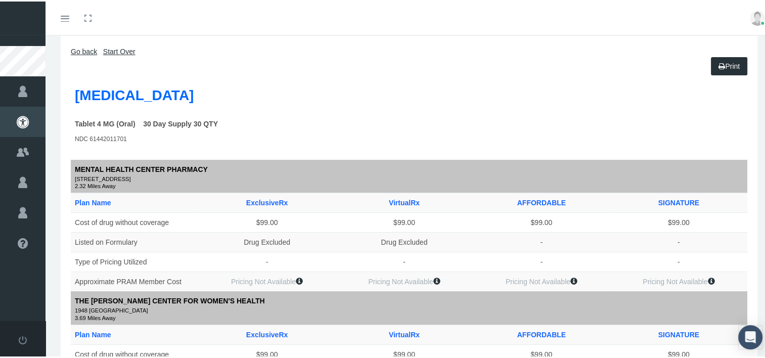
click at [165, 200] on th "Plan Name" at bounding box center [134, 202] width 127 height 20
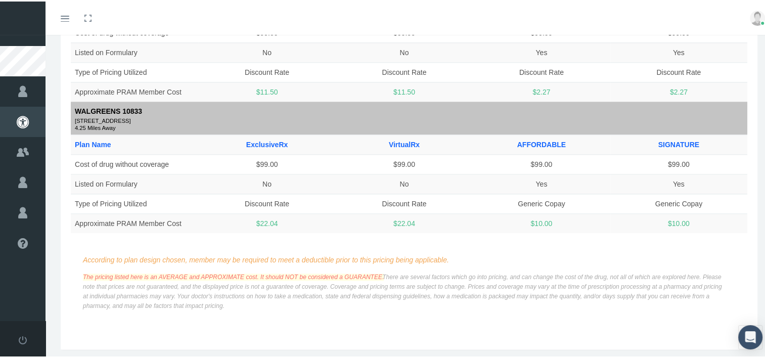
scroll to position [1172, 0]
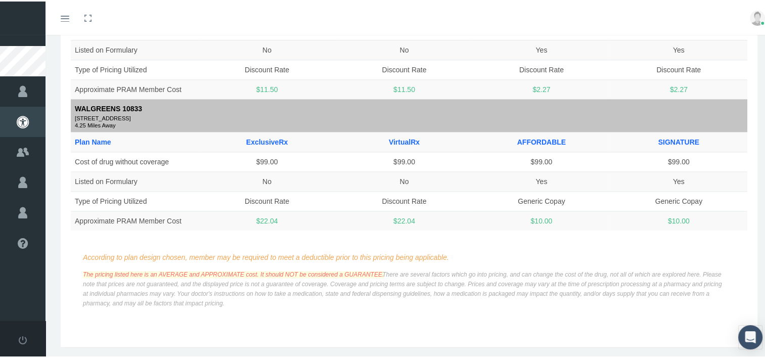
click at [210, 81] on td "$11.50" at bounding box center [266, 88] width 137 height 20
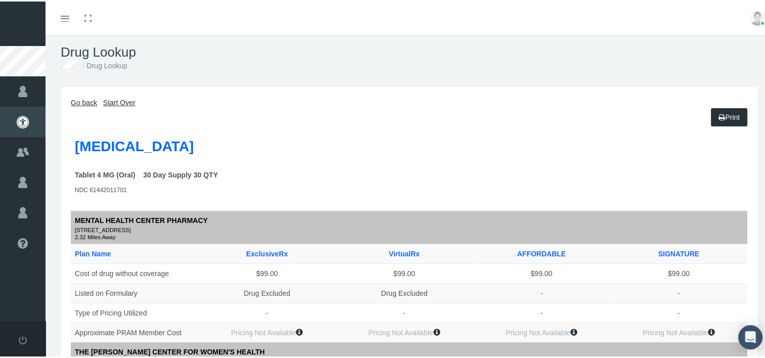
scroll to position [0, 0]
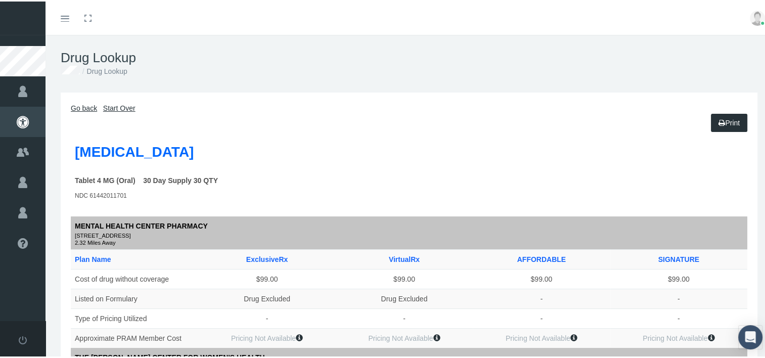
click at [719, 125] on icon at bounding box center [722, 121] width 7 height 11
click at [81, 104] on link "Go back" at bounding box center [84, 107] width 26 height 8
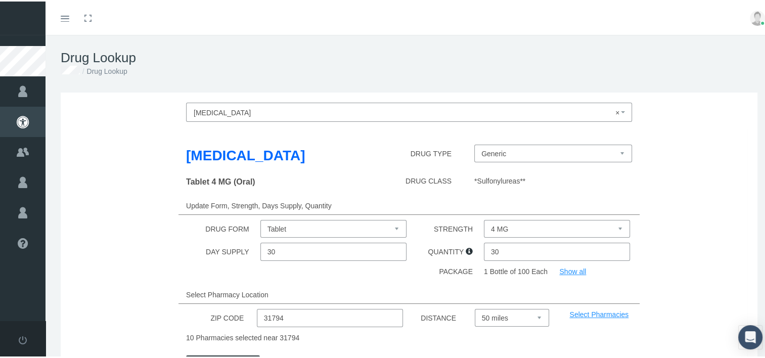
click at [236, 112] on span "× Glimepiride" at bounding box center [406, 111] width 425 height 13
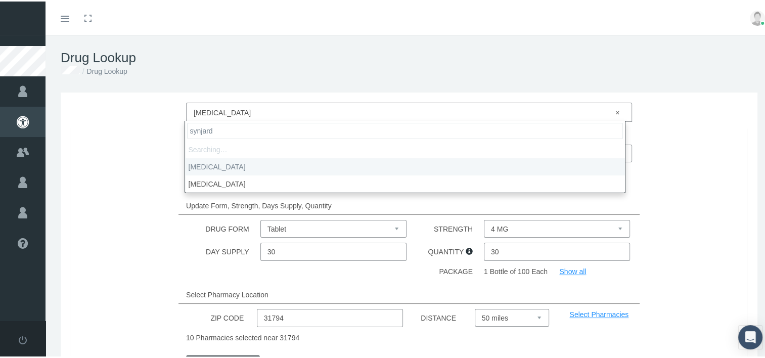
type input "synjardy"
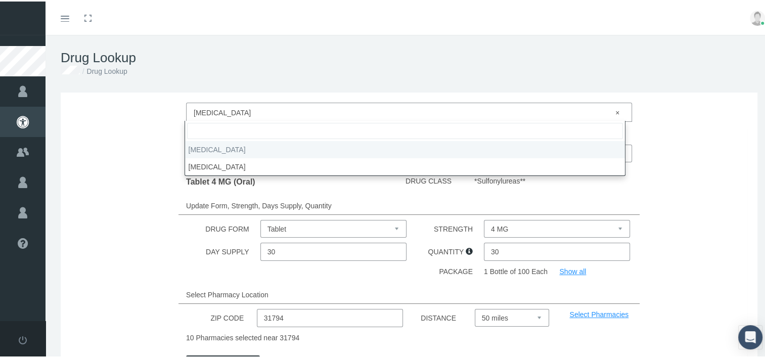
select select "Synjardy XR"
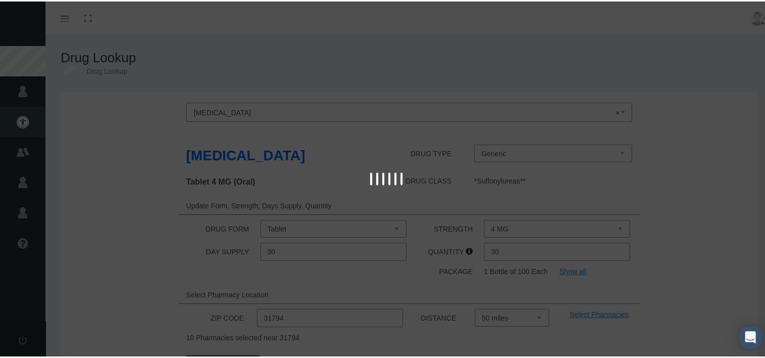
select select "Tablet Extended Release 24 Hour"
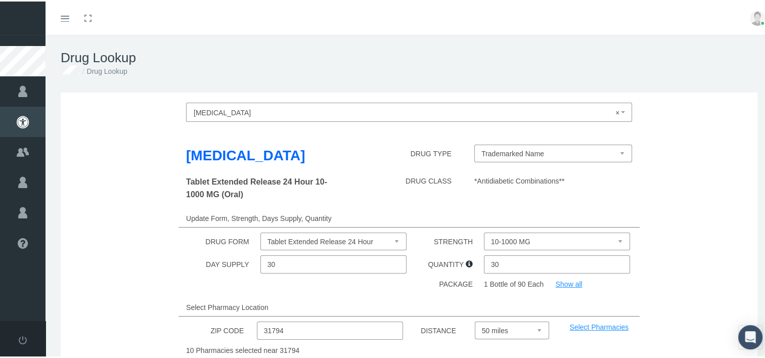
click at [489, 236] on select "10-1000 MG 12.5-1000 MG 25-1000 MG 5-1000 MG" at bounding box center [557, 240] width 146 height 18
select select "25-1000 MG"
click at [484, 231] on select "10-1000 MG 12.5-1000 MG 25-1000 MG 5-1000 MG" at bounding box center [557, 240] width 146 height 18
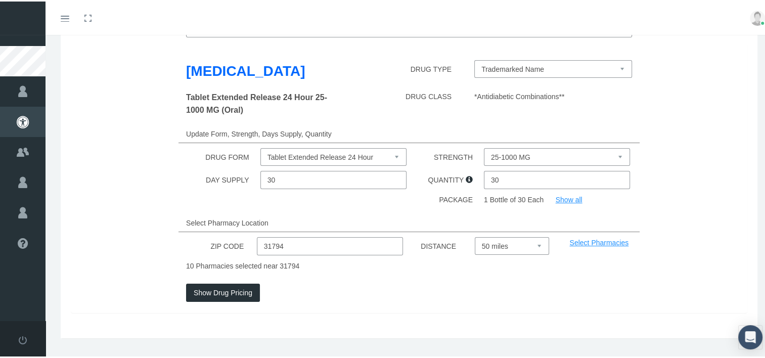
scroll to position [104, 0]
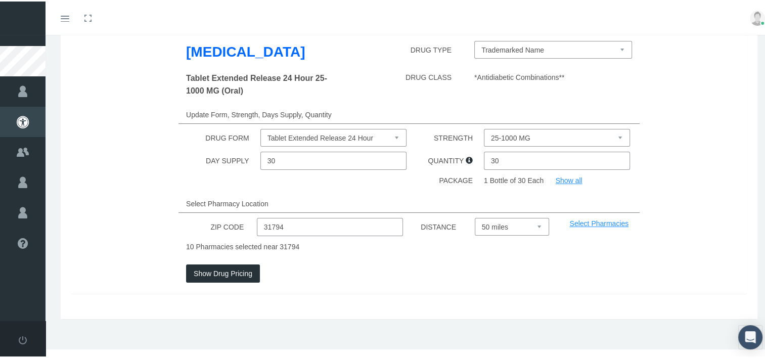
click at [191, 272] on button "Show Drug Pricing" at bounding box center [223, 272] width 74 height 18
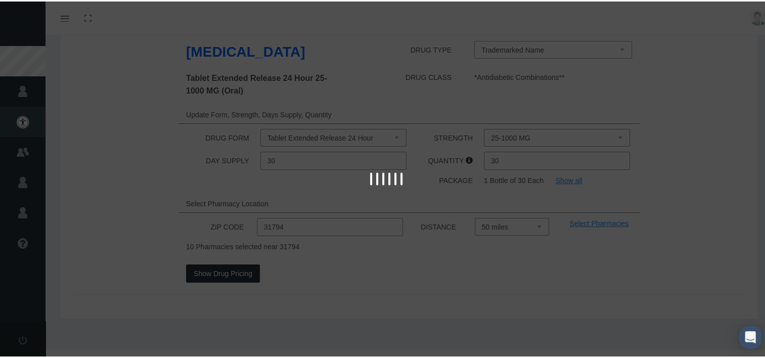
click at [142, 216] on div at bounding box center [386, 179] width 773 height 358
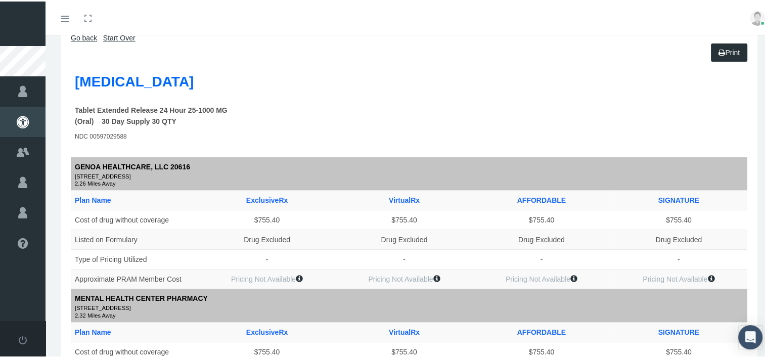
scroll to position [0, 0]
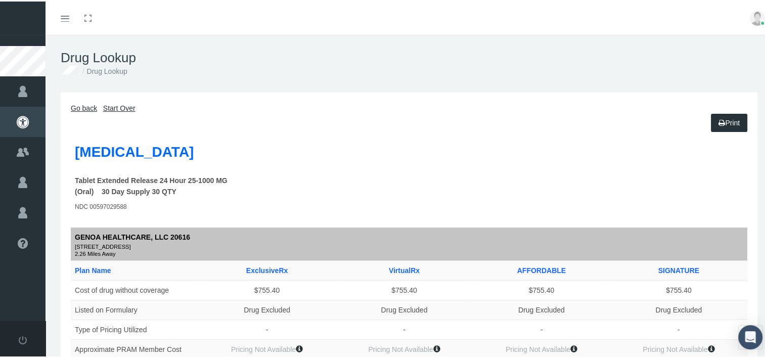
click at [721, 121] on link "Print" at bounding box center [729, 121] width 36 height 18
click at [77, 104] on link "Go back" at bounding box center [84, 107] width 26 height 8
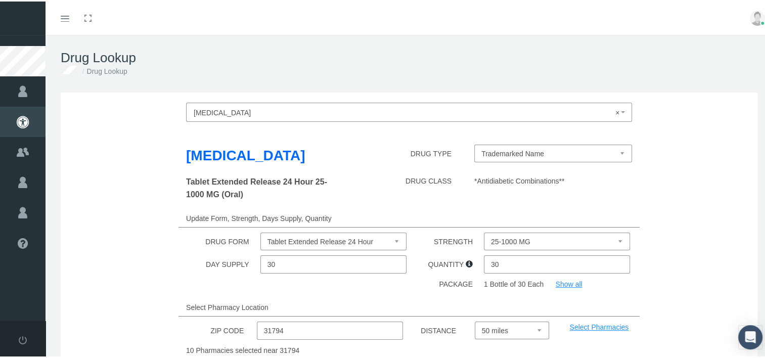
click at [201, 110] on span "× Synjardy XR" at bounding box center [406, 111] width 425 height 13
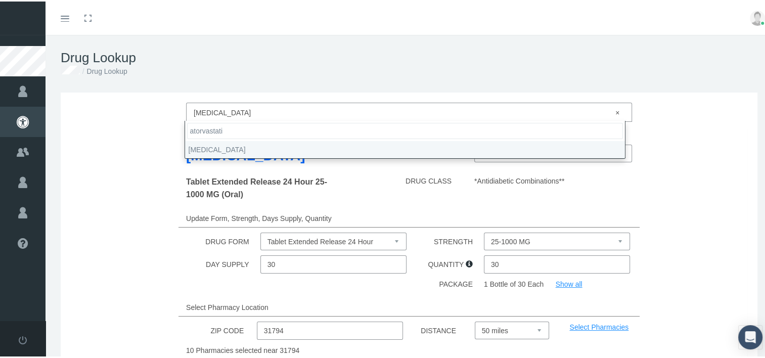
type input "atorvastatin"
select select "Atorvastatin Calcium"
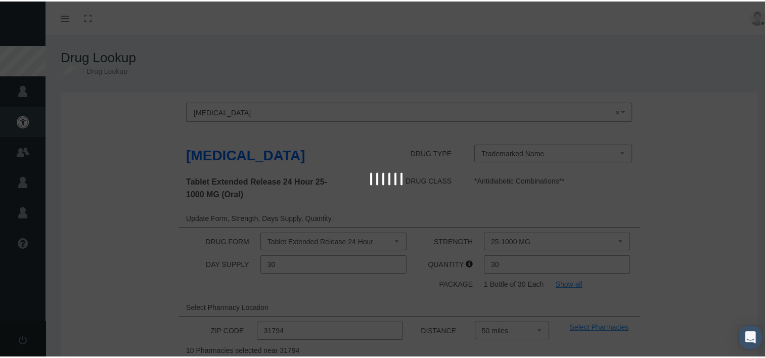
select select "Tablet"
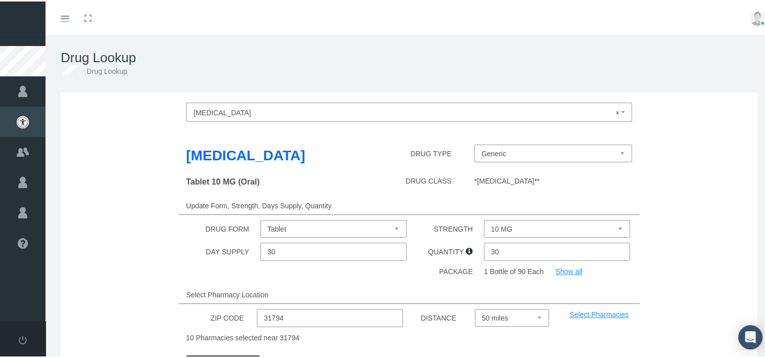
click at [494, 230] on select "10 MG 20 MG 40 MG 80 MG" at bounding box center [557, 228] width 146 height 18
select select "40 MG"
click at [484, 219] on select "10 MG 20 MG 40 MG 80 MG" at bounding box center [557, 228] width 146 height 18
click at [212, 354] on button "Show Drug Pricing" at bounding box center [223, 363] width 74 height 18
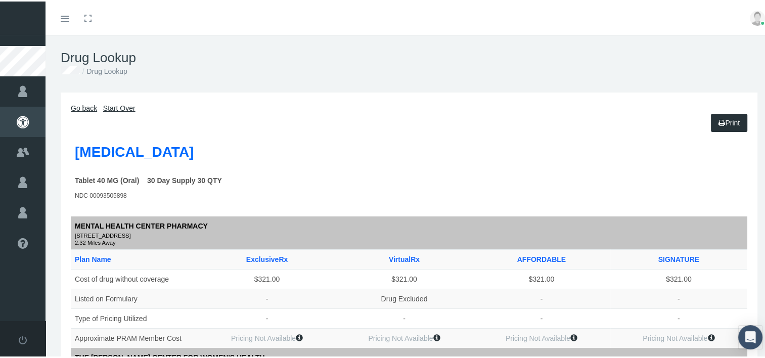
click at [179, 248] on th "Plan Name" at bounding box center [134, 258] width 127 height 20
